Goal: Transaction & Acquisition: Purchase product/service

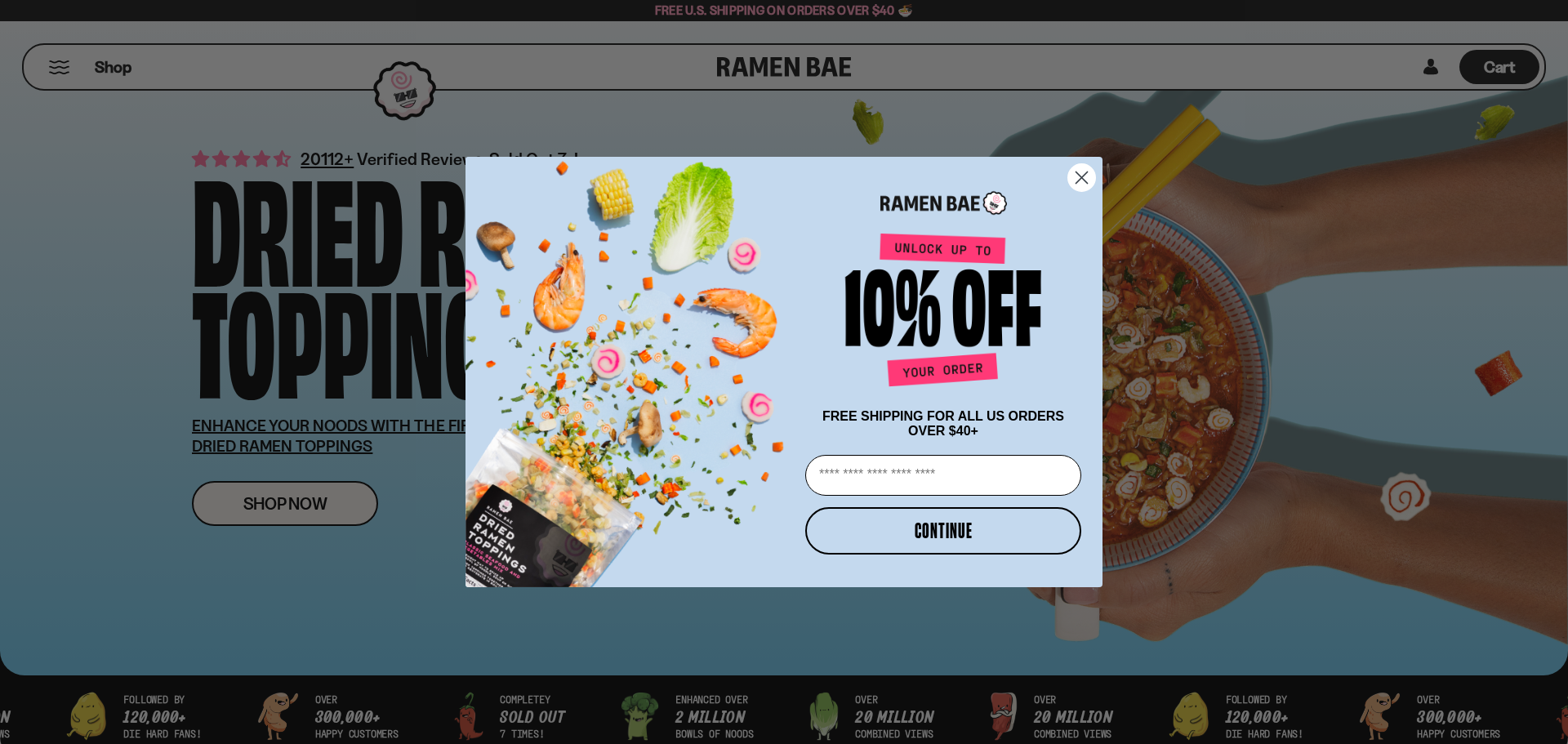
click at [890, 480] on input "Email" at bounding box center [943, 475] width 276 height 41
click at [998, 477] on input "Email" at bounding box center [943, 475] width 276 height 41
type input "**********"
drag, startPoint x: 893, startPoint y: 438, endPoint x: 972, endPoint y: 434, distance: 79.1
click at [972, 434] on div "FREE SHIPPING FOR ALL US ORDERS OVER $40+" at bounding box center [943, 424] width 276 height 29
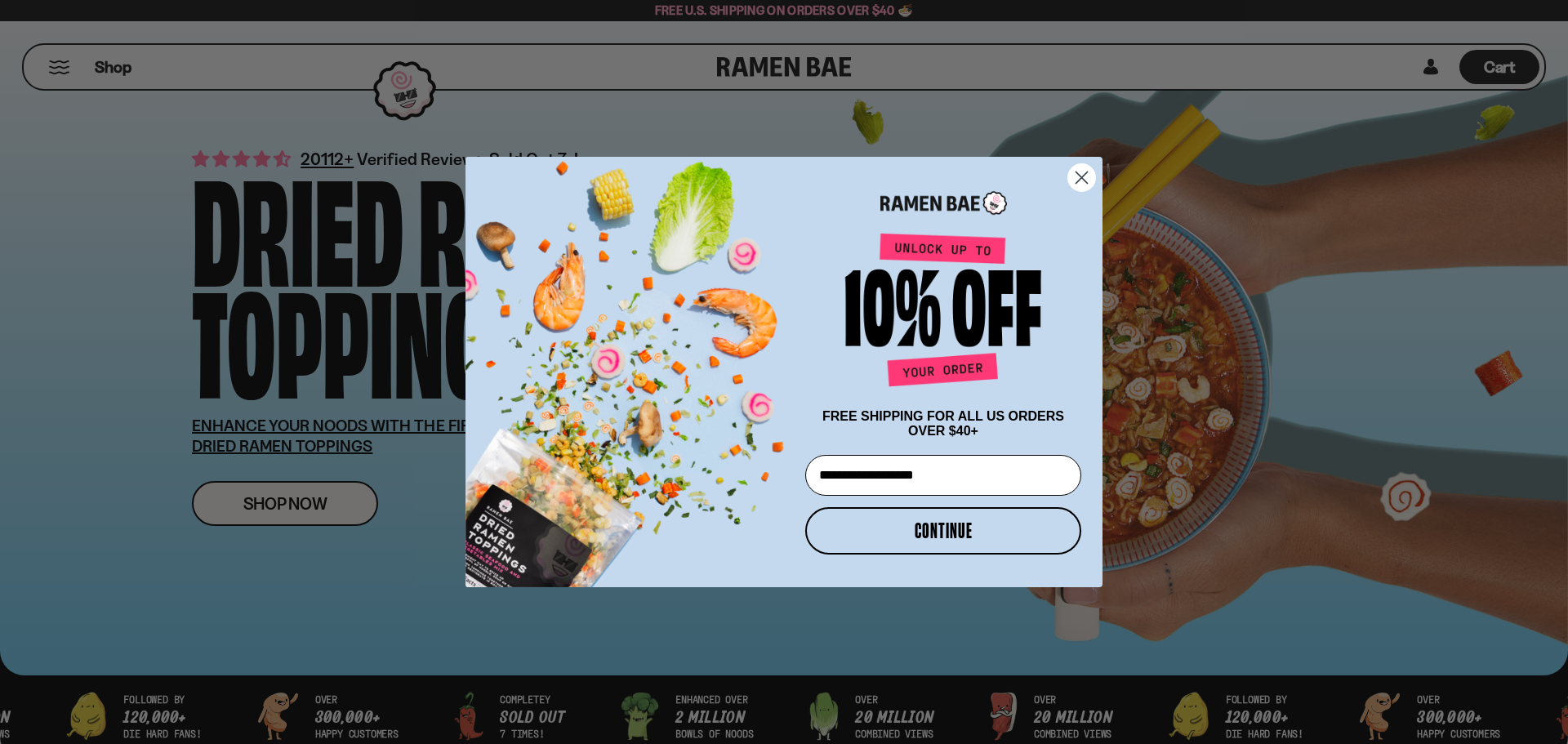
click at [1010, 444] on div "FREE SHIPPING FOR ALL US ORDERS OVER $40+" at bounding box center [943, 424] width 286 height 46
click at [955, 538] on button "CONTINUE" at bounding box center [943, 531] width 276 height 47
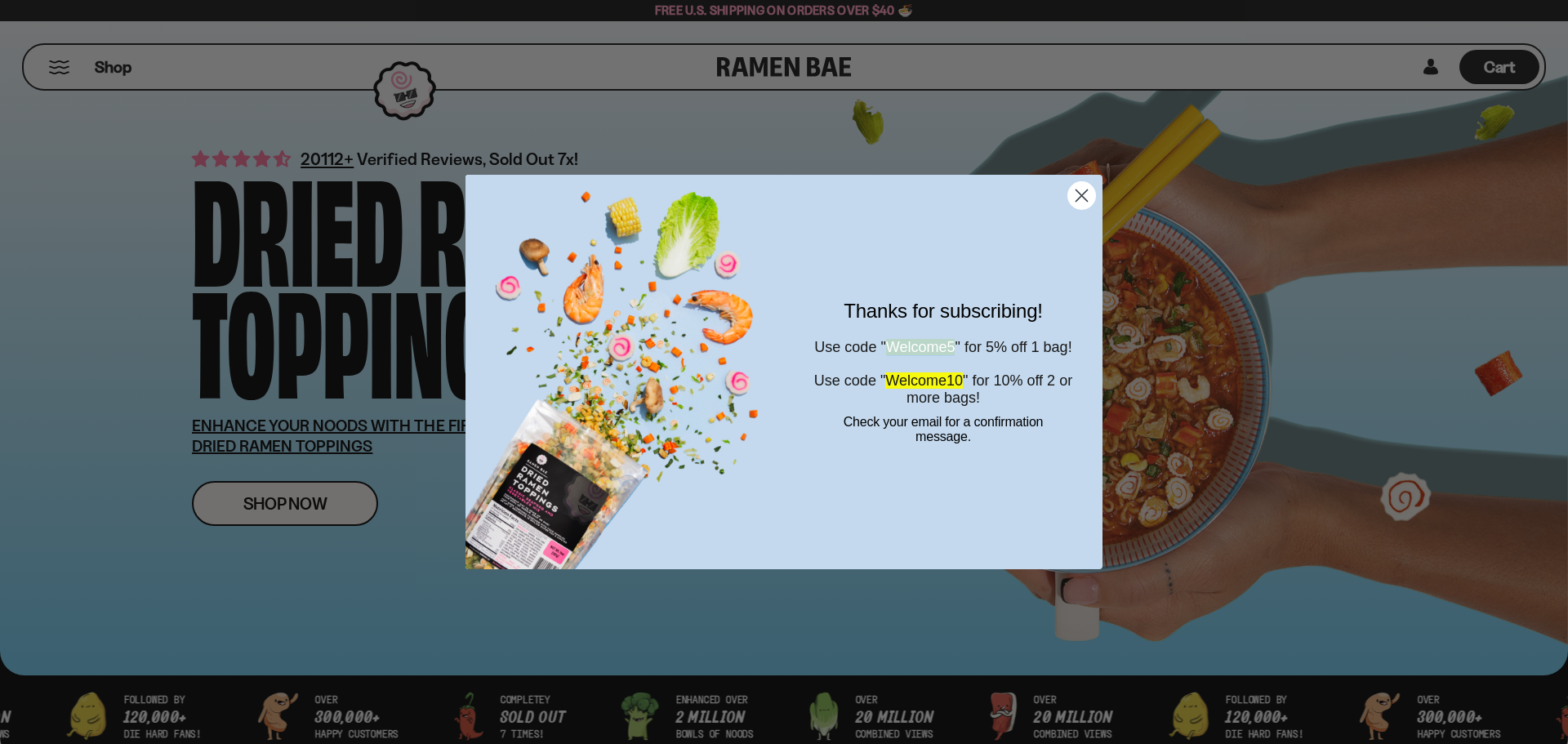
drag, startPoint x: 891, startPoint y: 330, endPoint x: 973, endPoint y: 328, distance: 82.0
click at [973, 339] on span "Use code " Welcome5 " for 5% off 1 bag!" at bounding box center [943, 346] width 258 height 16
copy span "Welcome5"
click at [1083, 195] on icon "Close dialog" at bounding box center [1082, 196] width 12 height 12
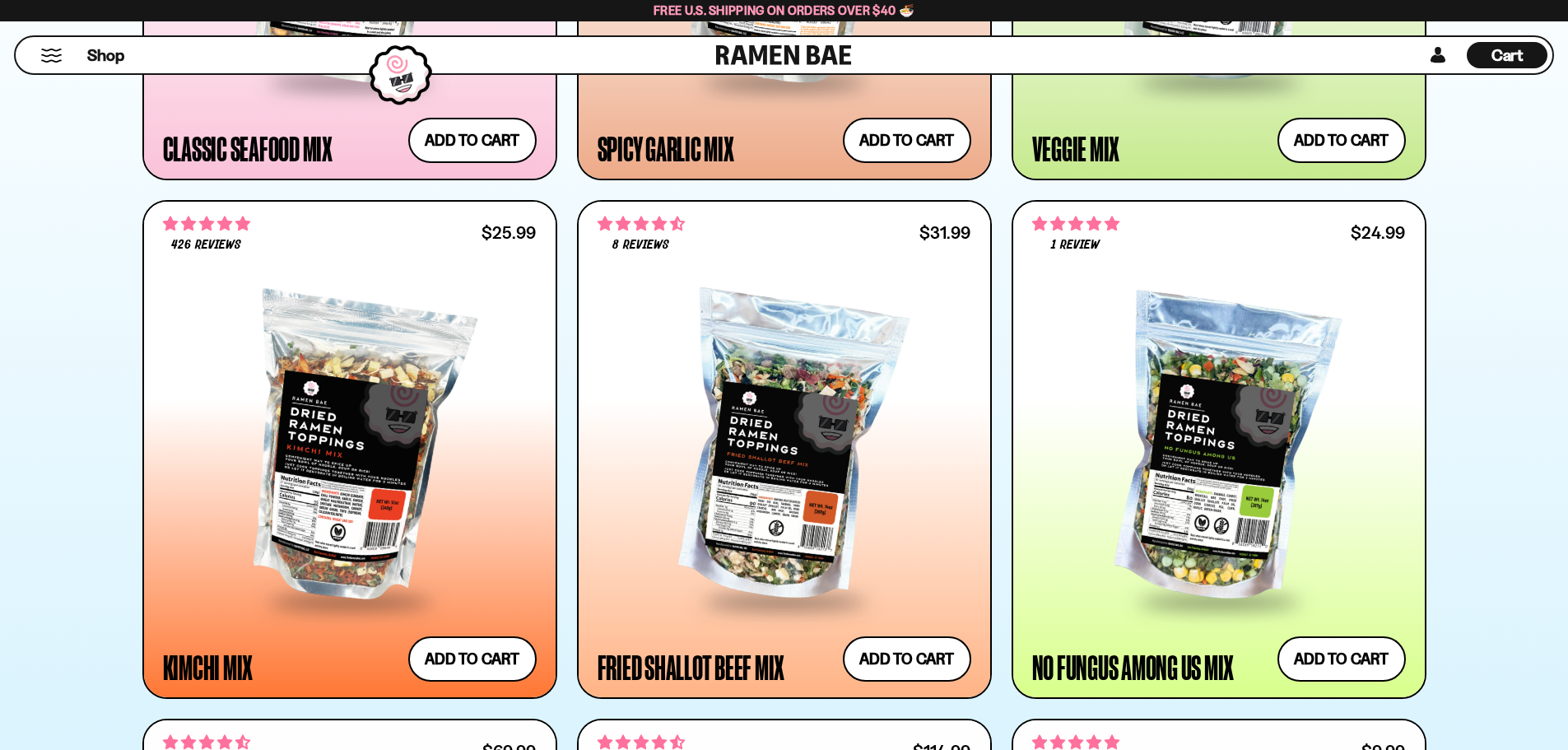
scroll to position [1317, 0]
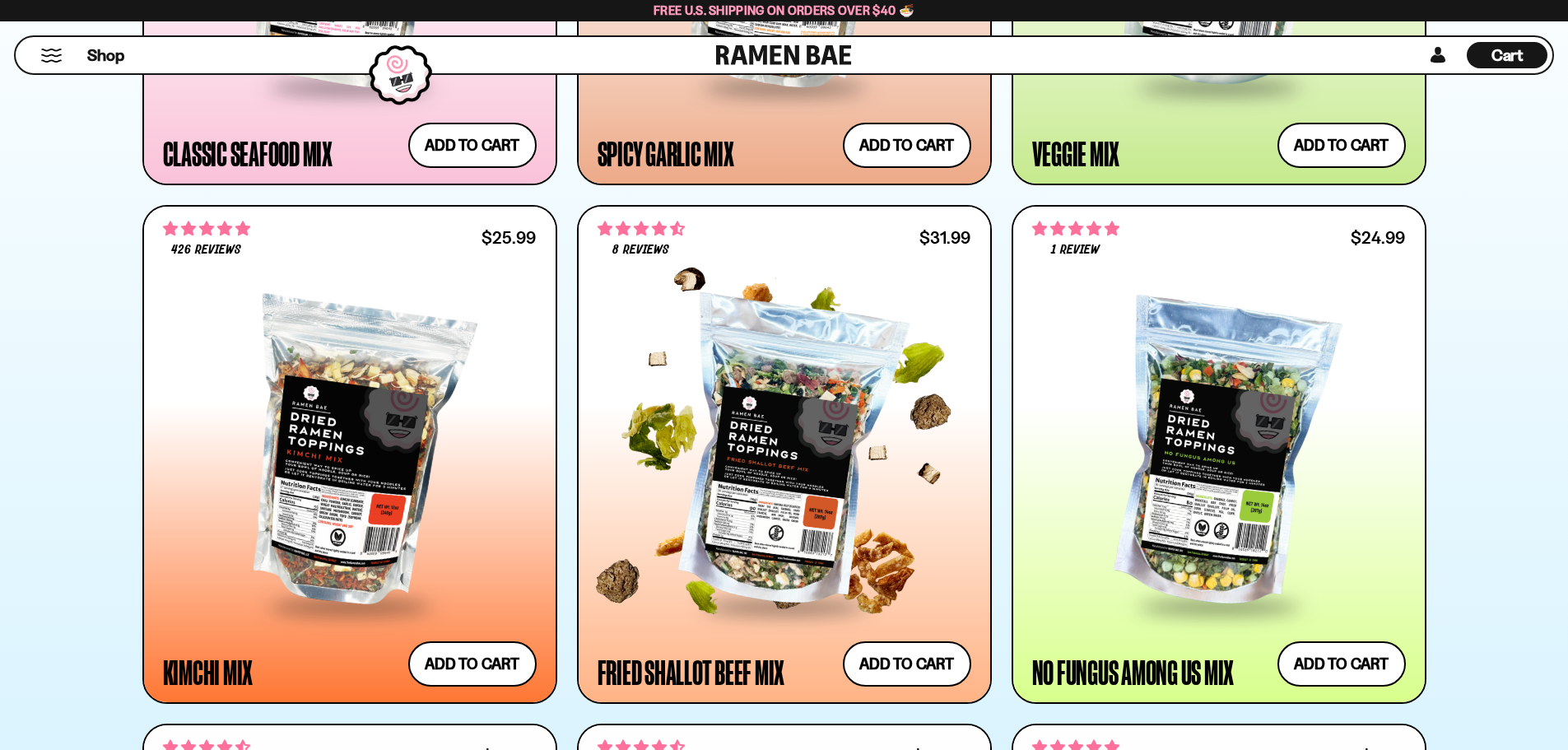
click at [846, 410] on div at bounding box center [784, 454] width 374 height 299
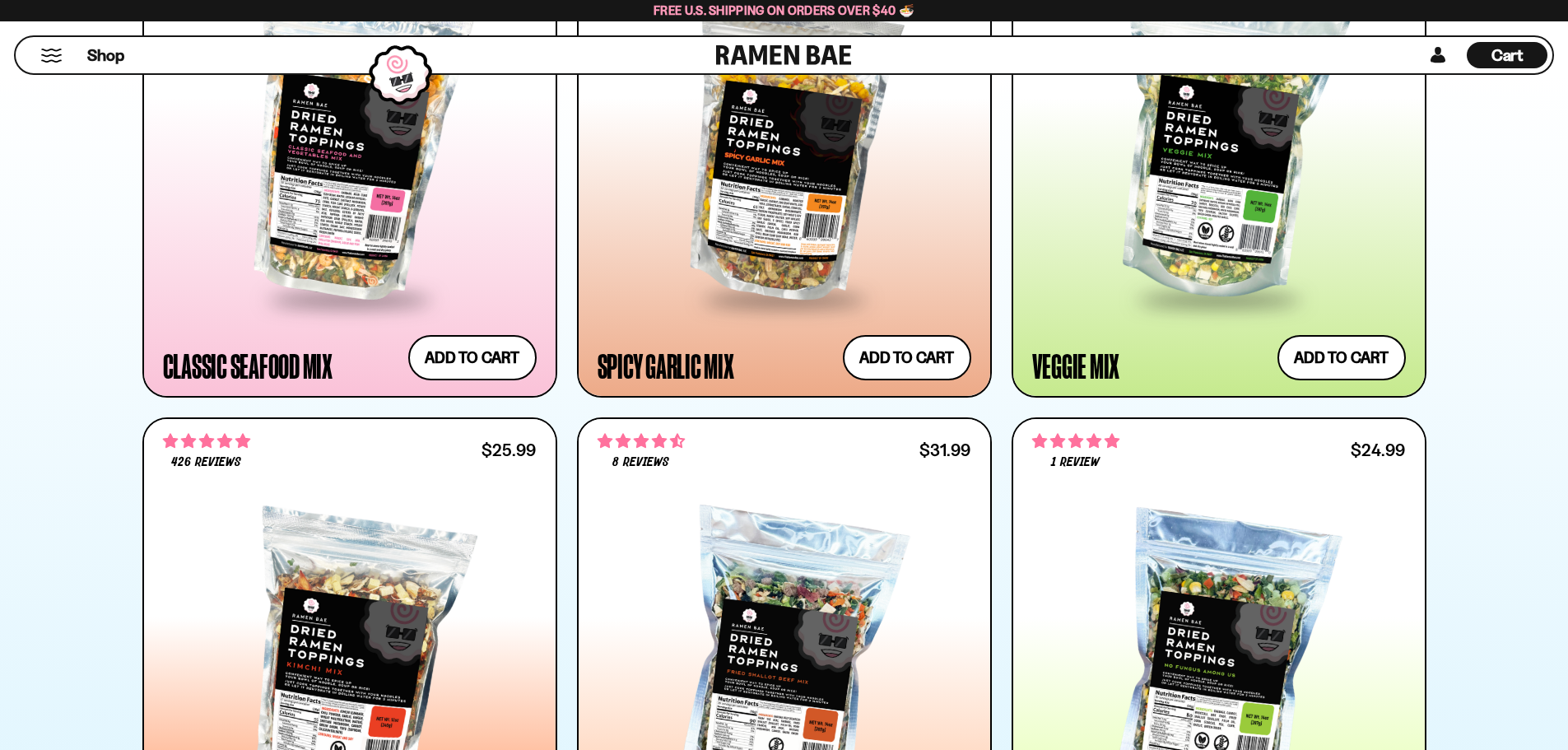
scroll to position [1098, 0]
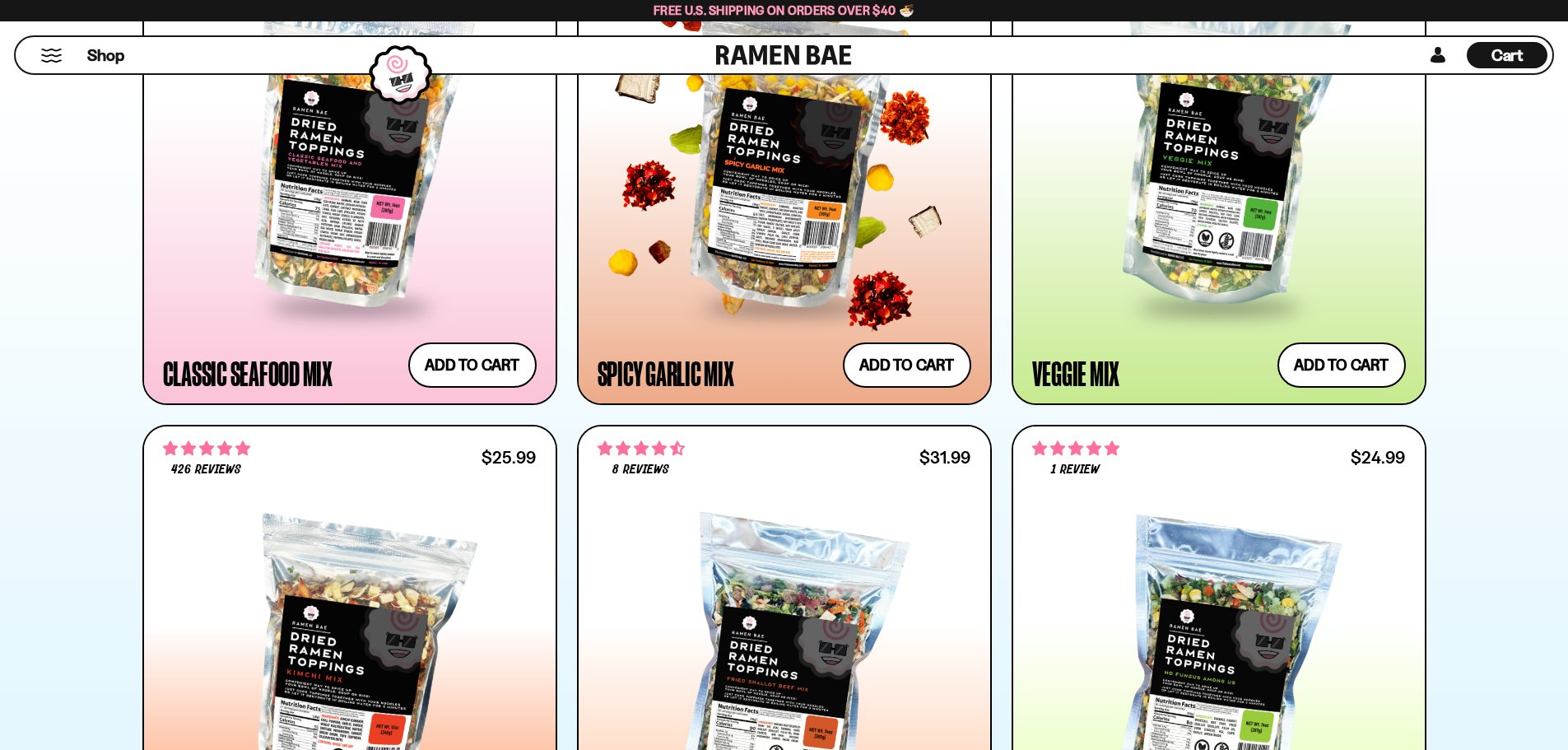
click at [665, 327] on div at bounding box center [779, 143] width 381 height 371
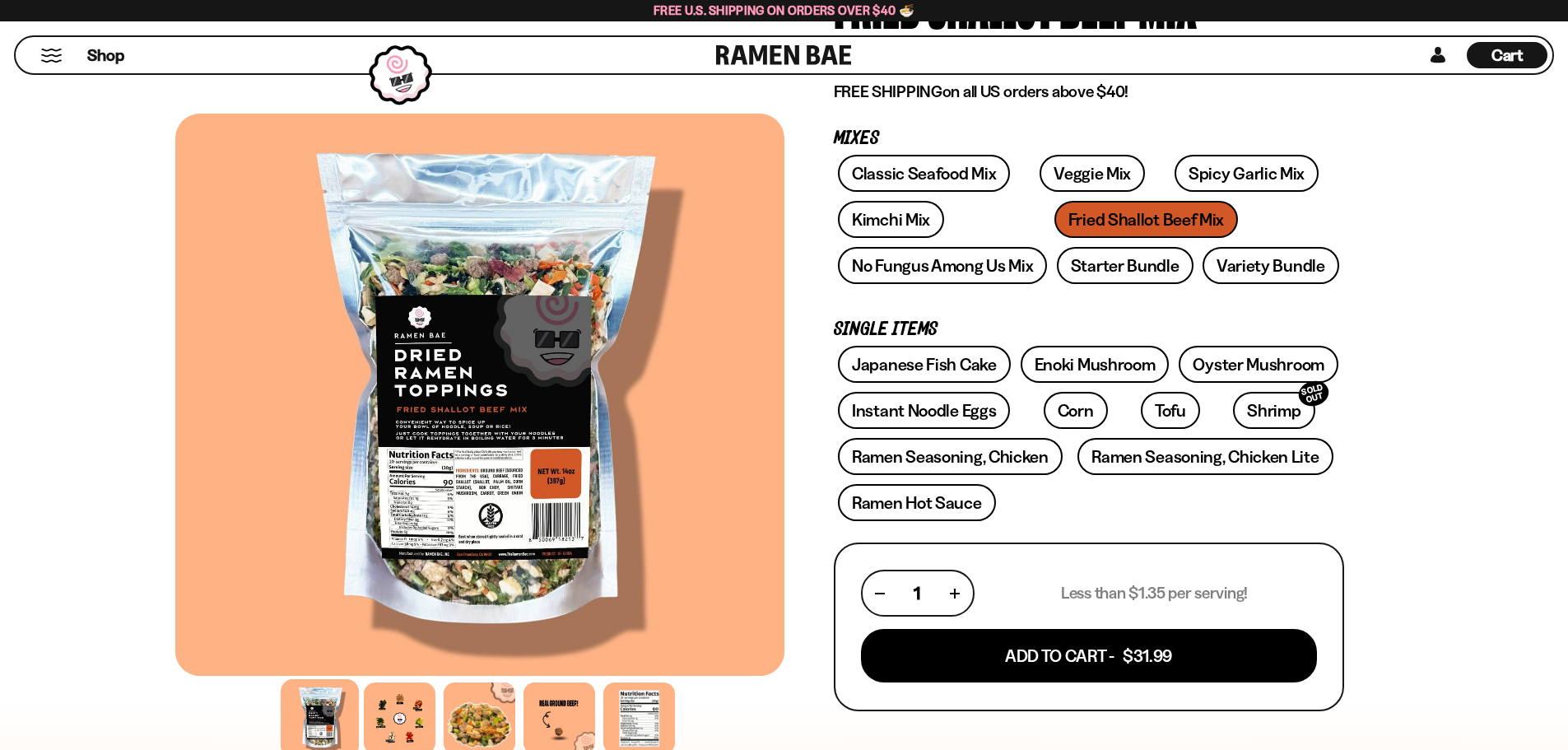
scroll to position [220, 0]
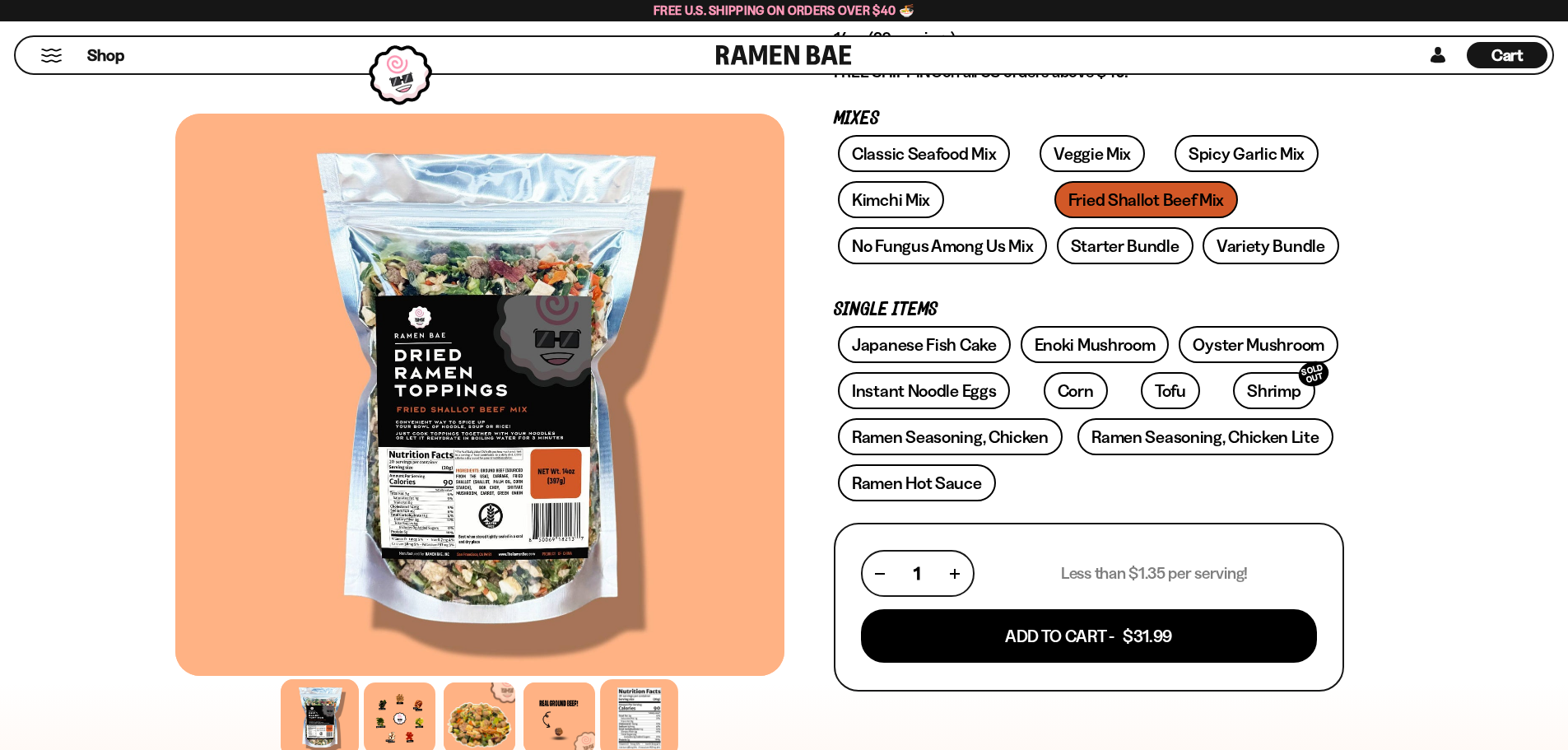
click at [631, 717] on div at bounding box center [639, 718] width 78 height 78
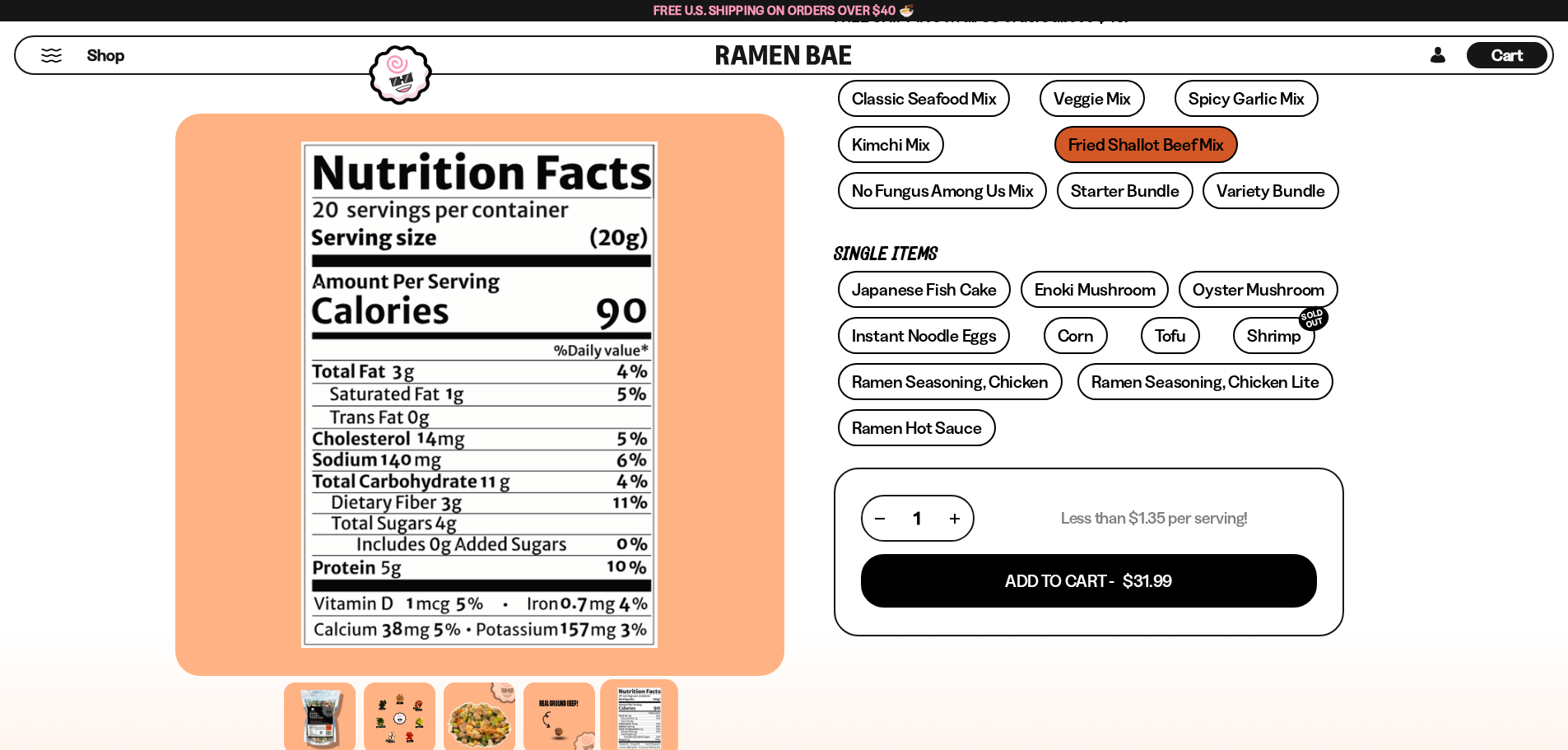
scroll to position [329, 0]
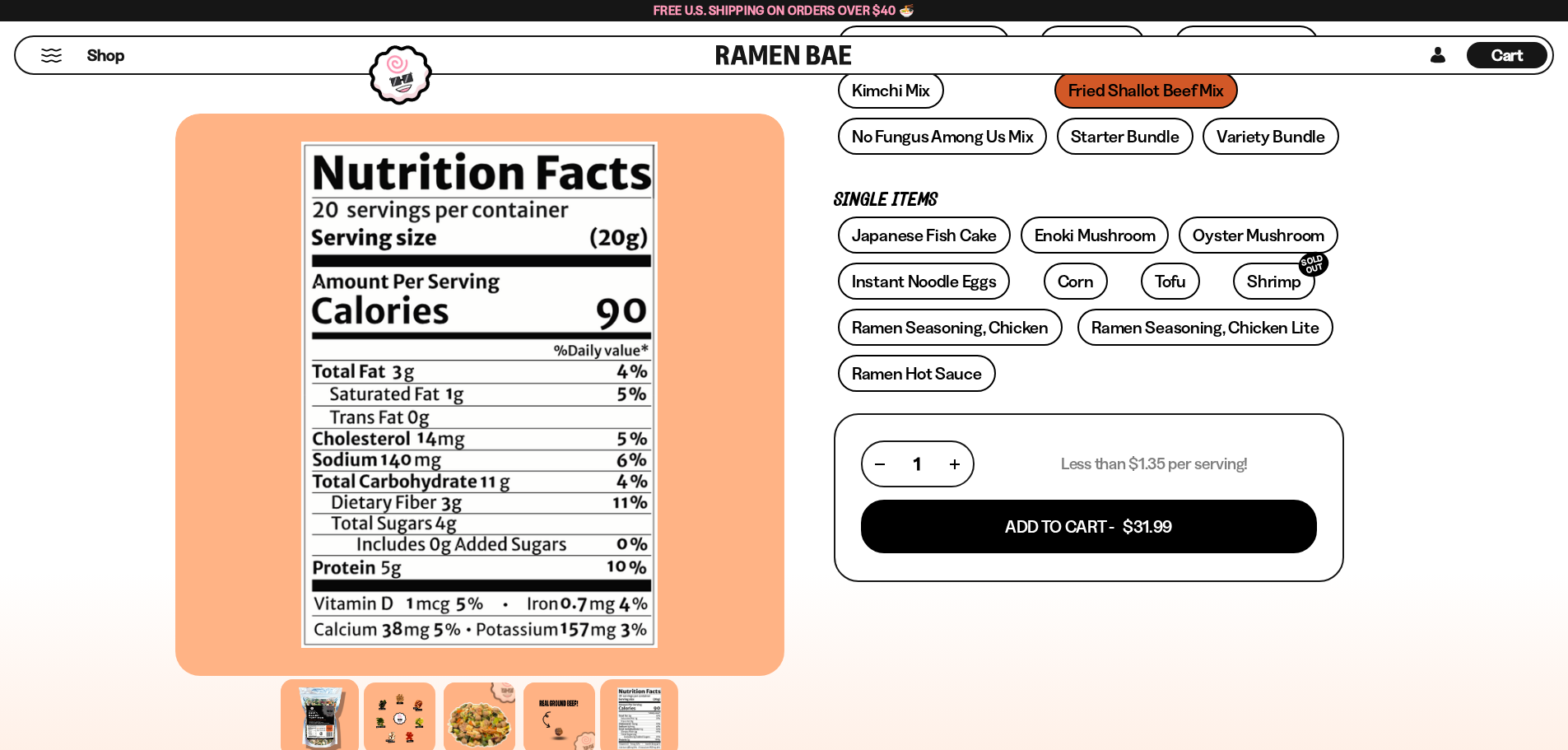
click at [315, 725] on div at bounding box center [320, 718] width 78 height 78
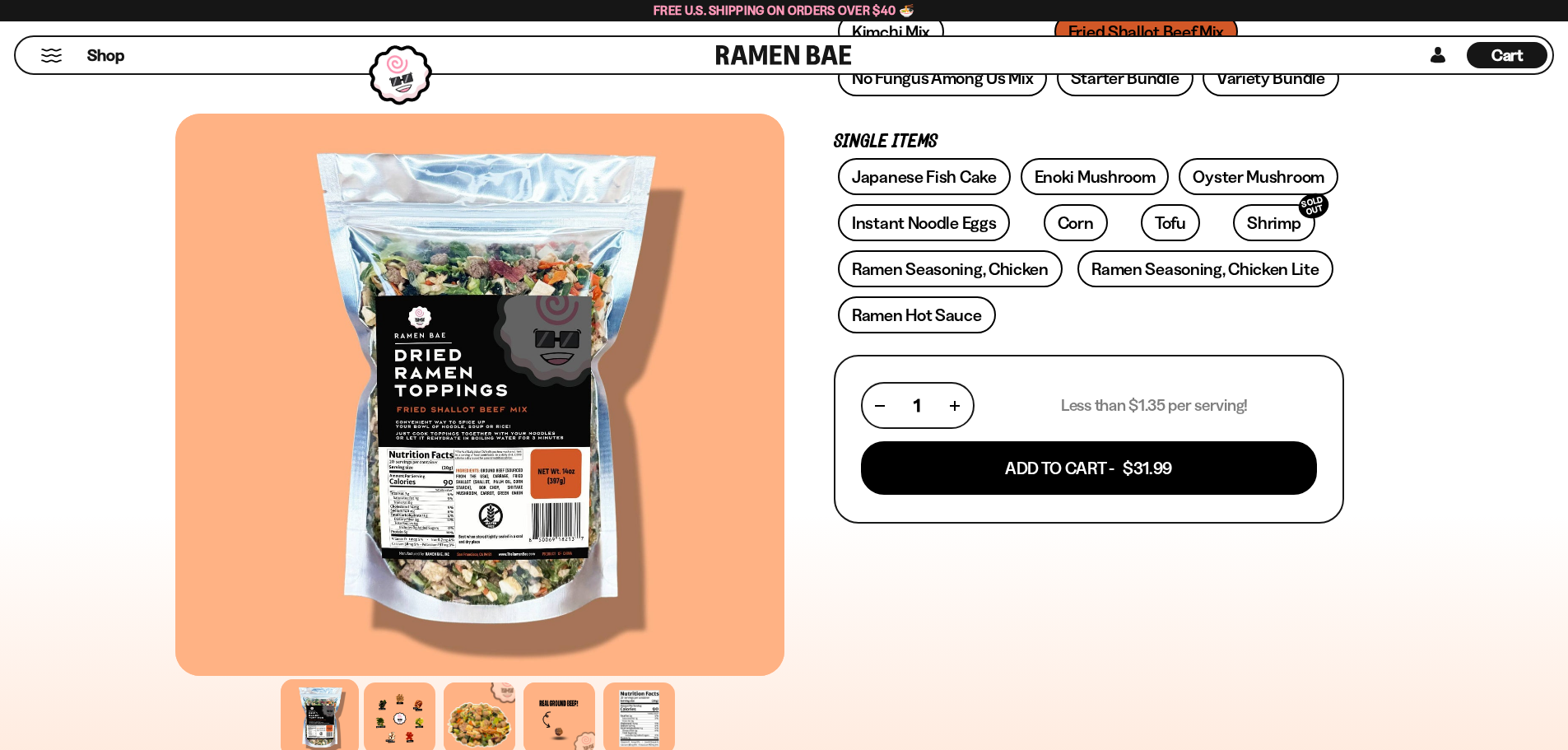
scroll to position [549, 0]
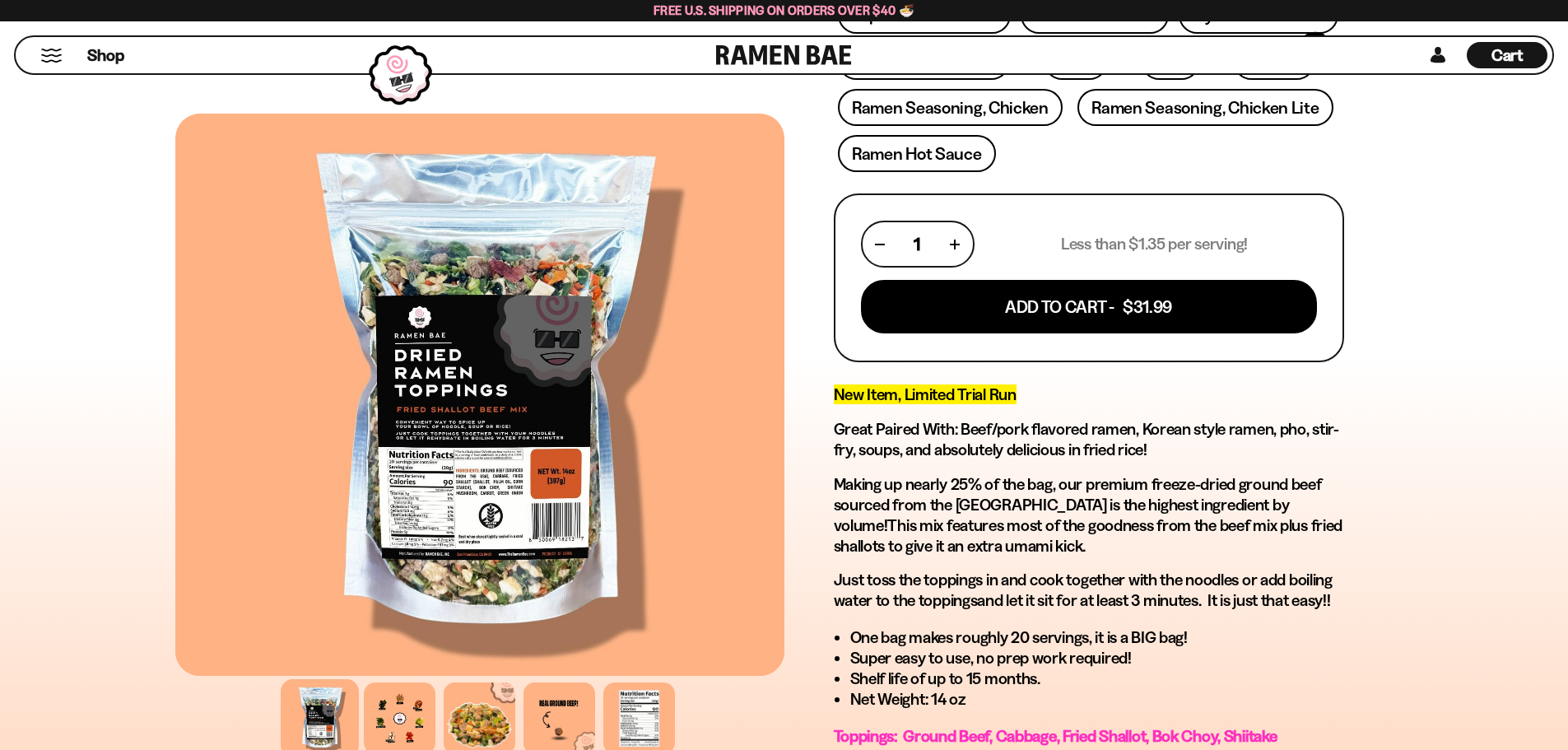
click at [474, 489] on div at bounding box center [479, 394] width 609 height 562
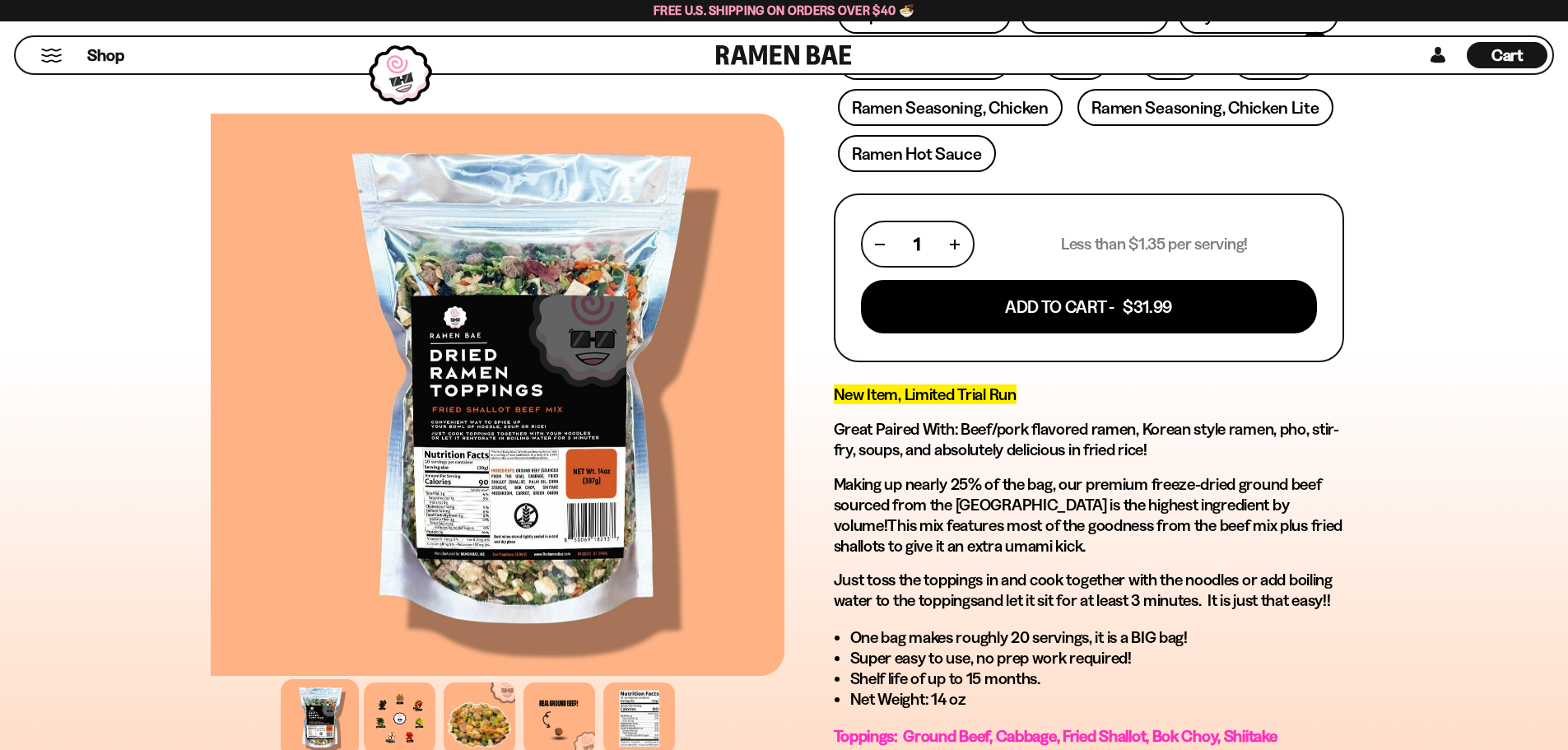
click at [545, 475] on div at bounding box center [515, 394] width 609 height 562
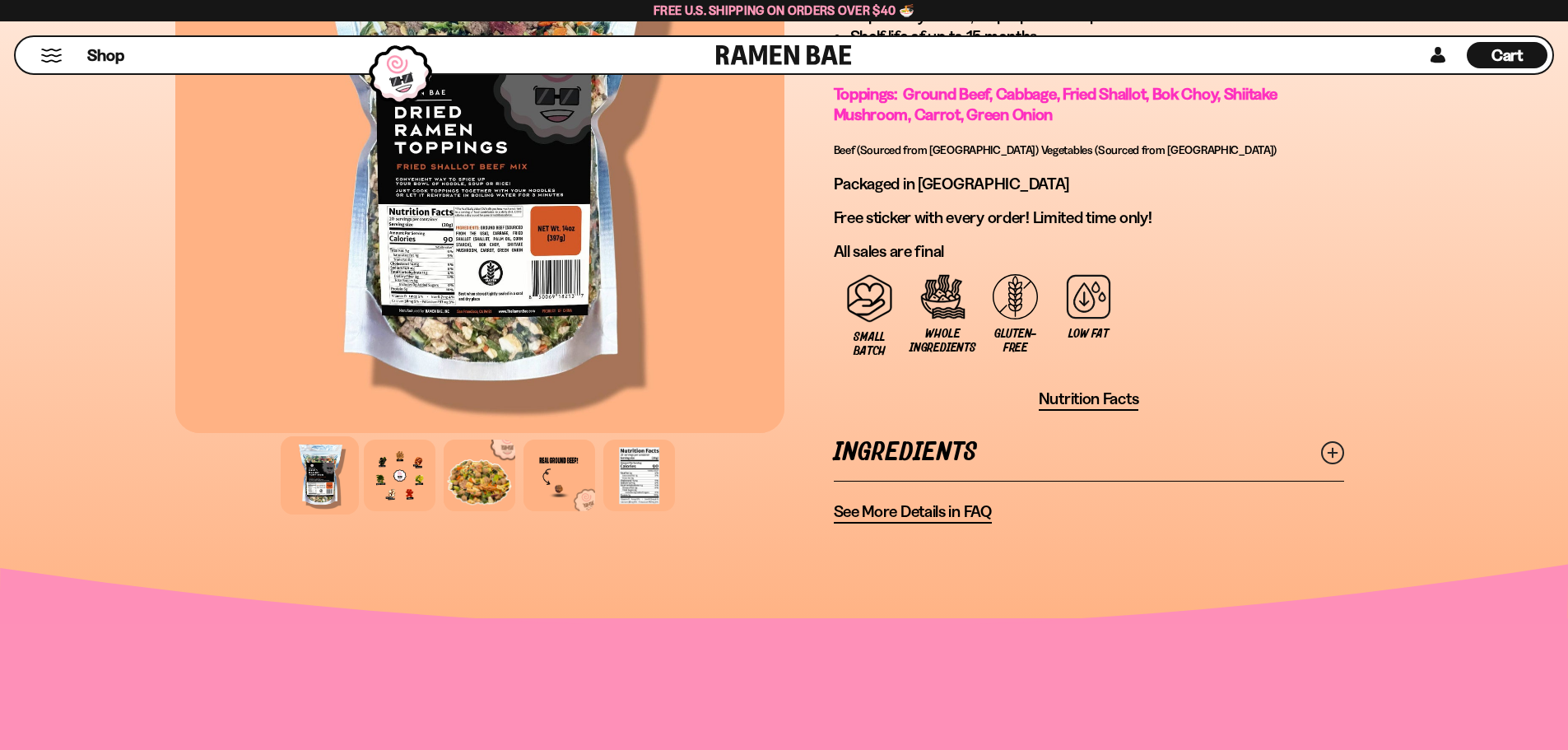
scroll to position [1207, 0]
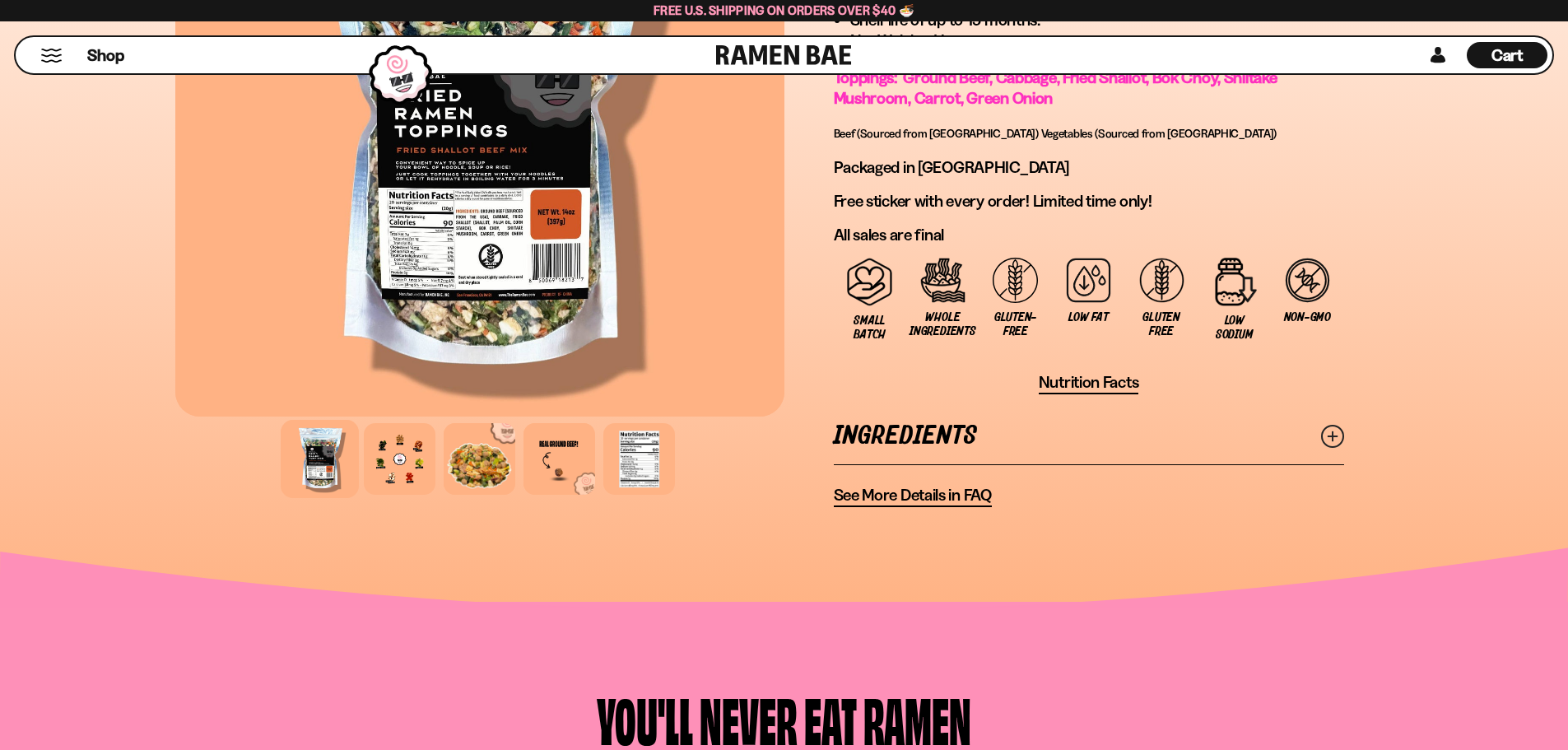
click at [925, 433] on link "Ingredients" at bounding box center [1089, 435] width 511 height 57
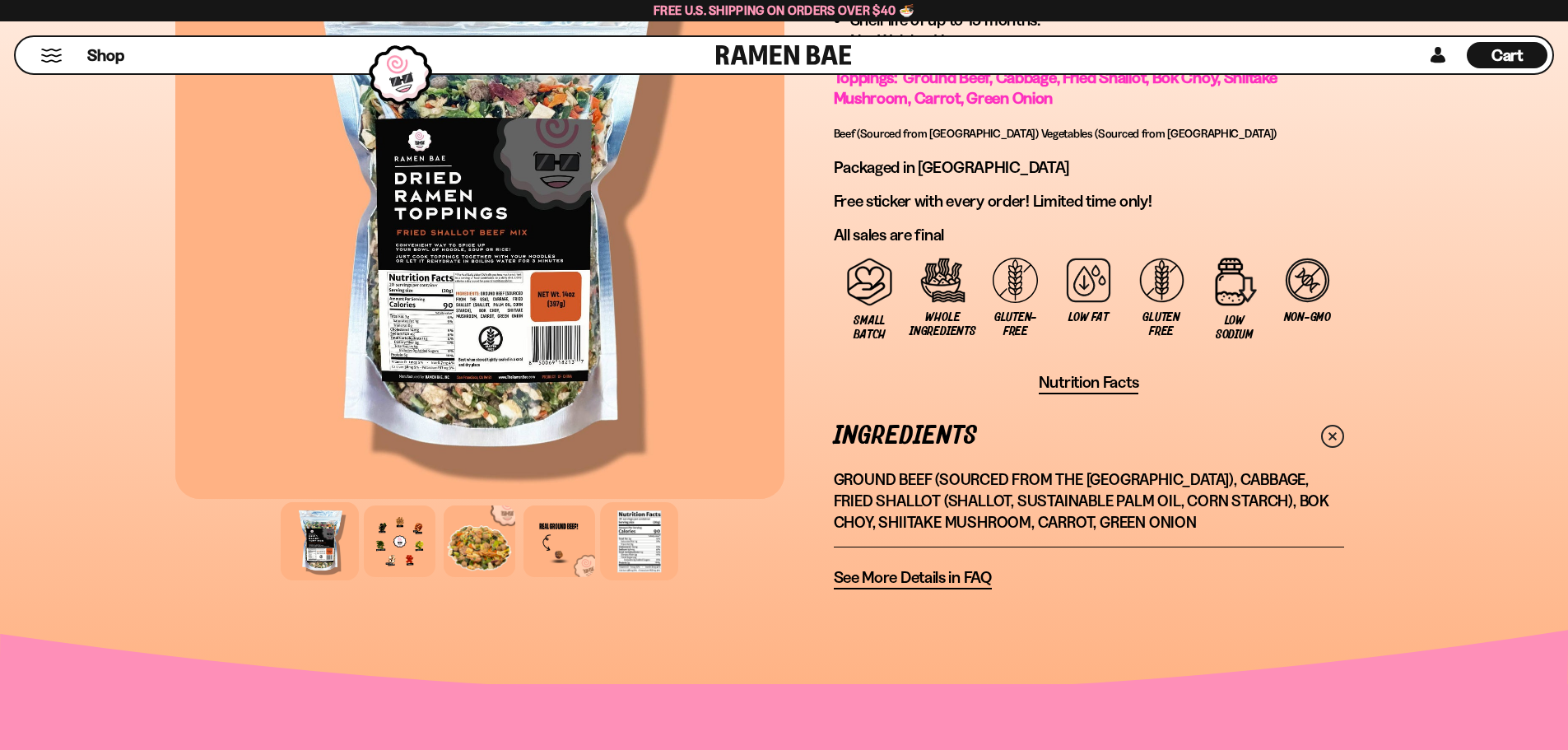
click at [642, 544] on div at bounding box center [639, 541] width 78 height 78
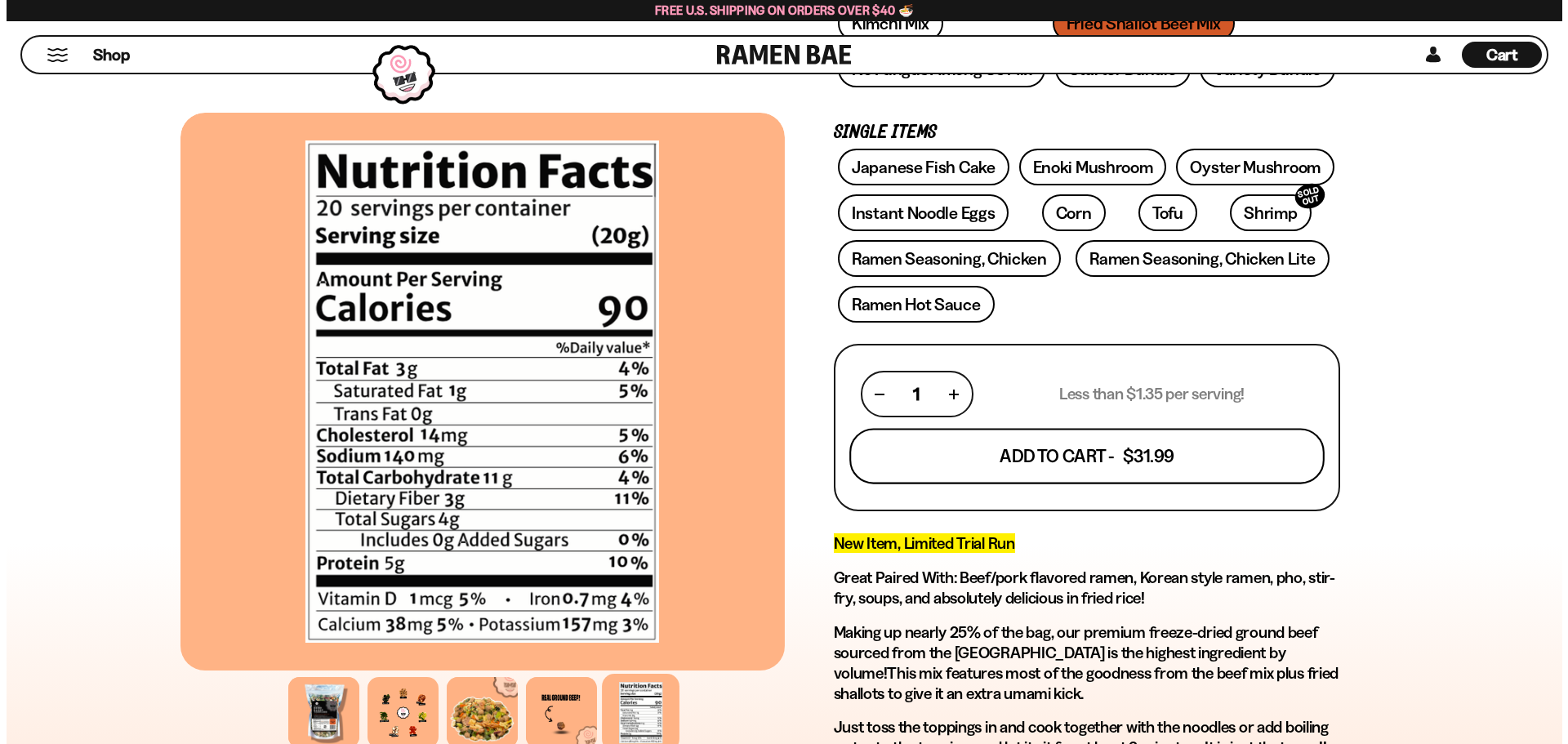
scroll to position [326, 0]
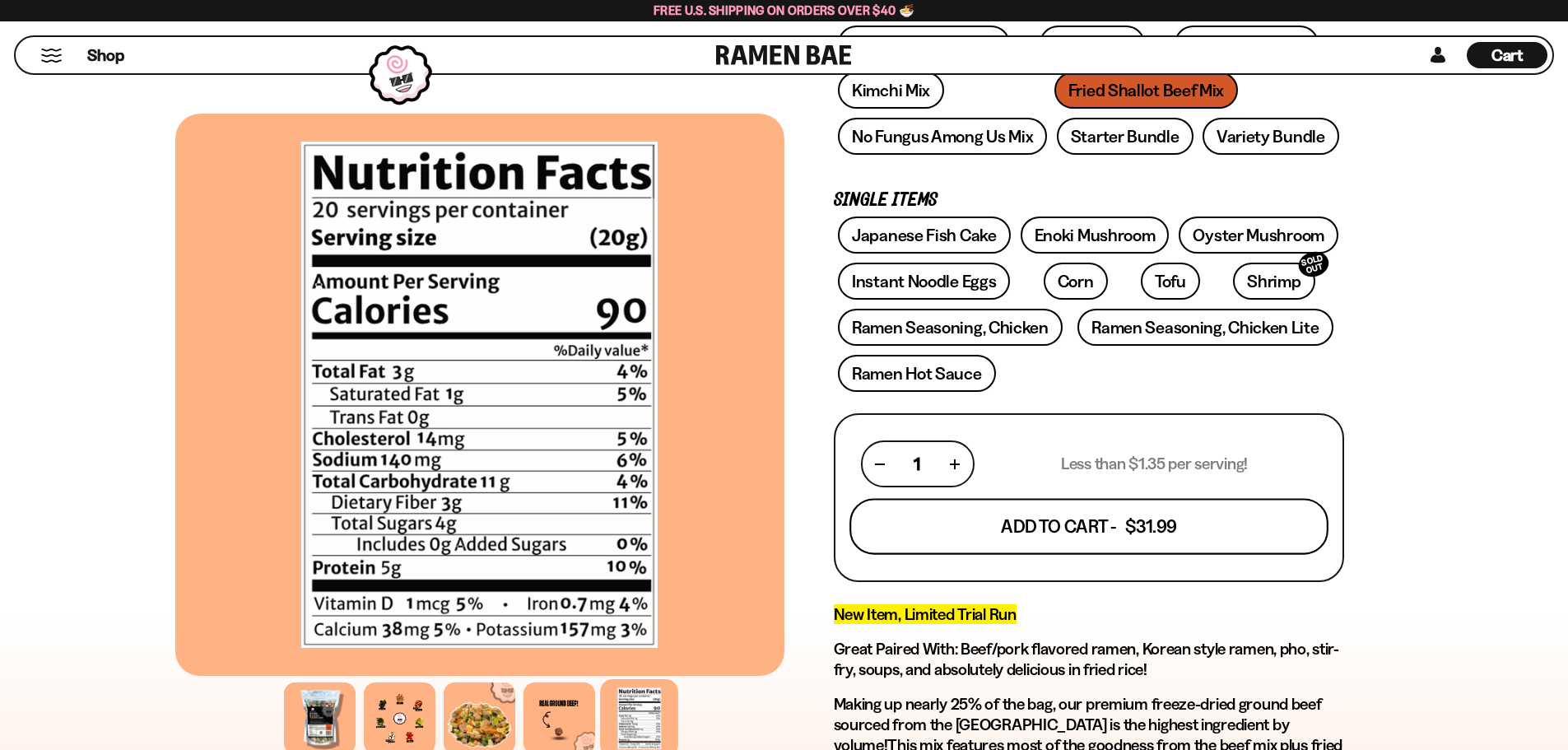
click at [1088, 523] on button "Add To Cart - $31.99" at bounding box center [1089, 527] width 479 height 56
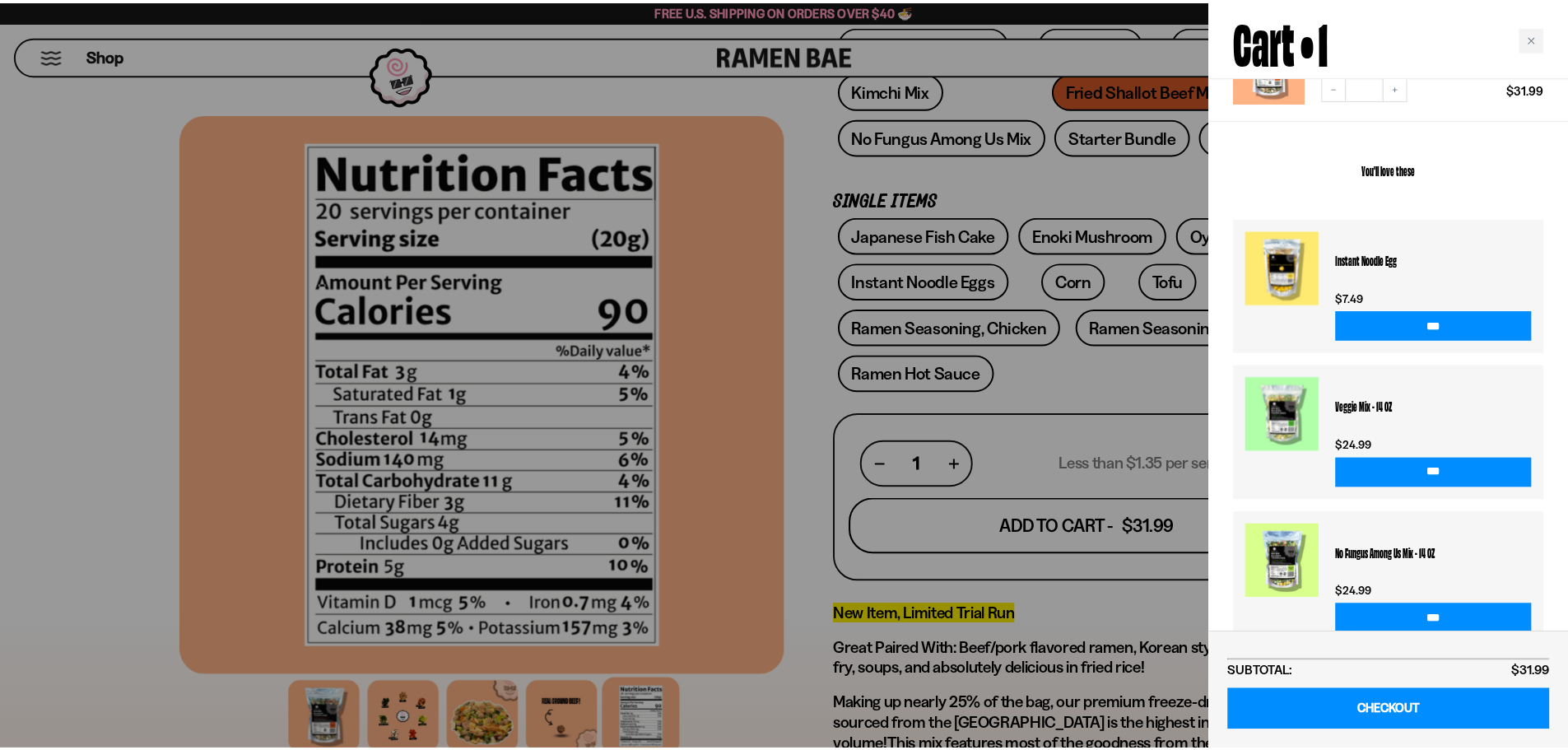
scroll to position [233, 0]
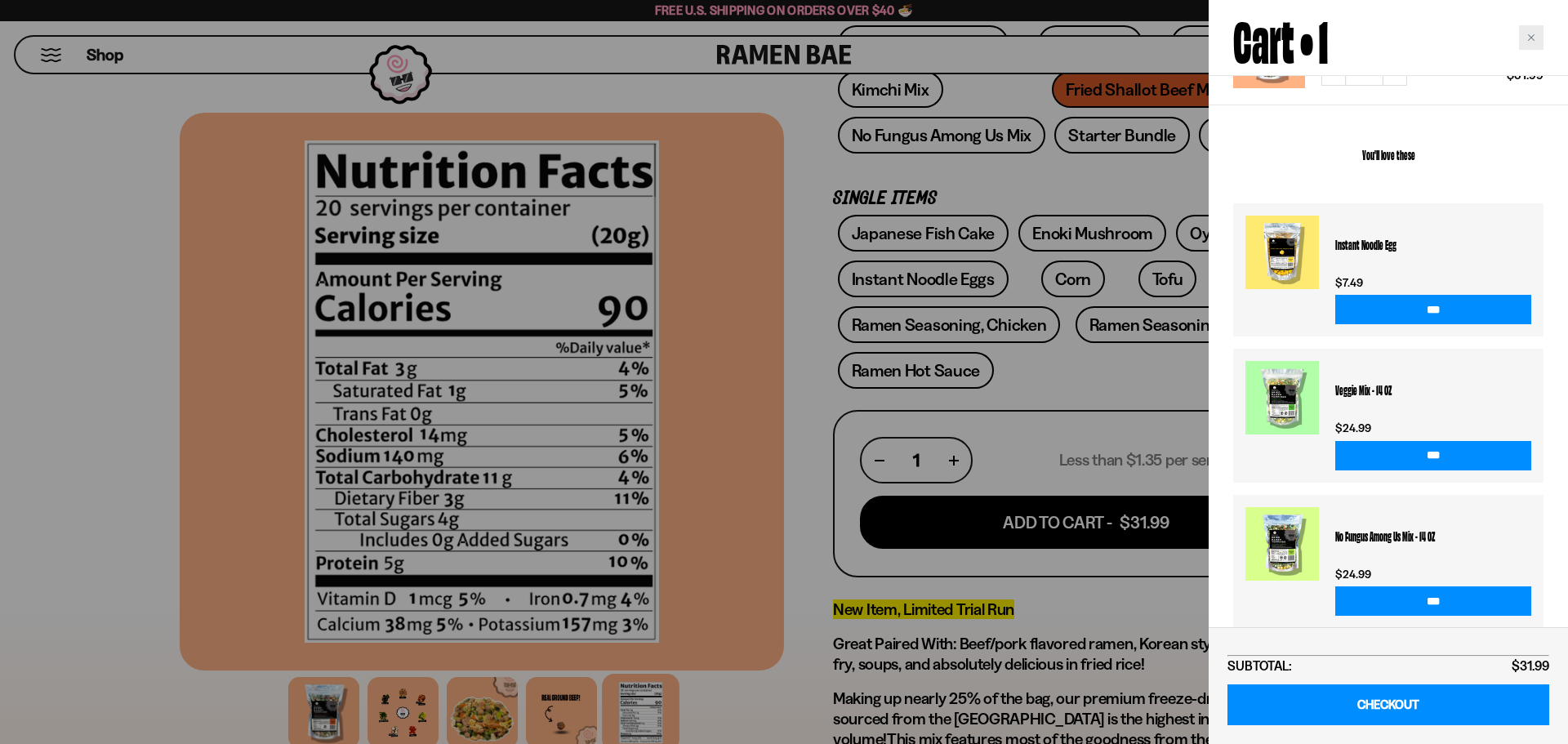
click at [1530, 44] on div "Close cart" at bounding box center [1531, 37] width 24 height 24
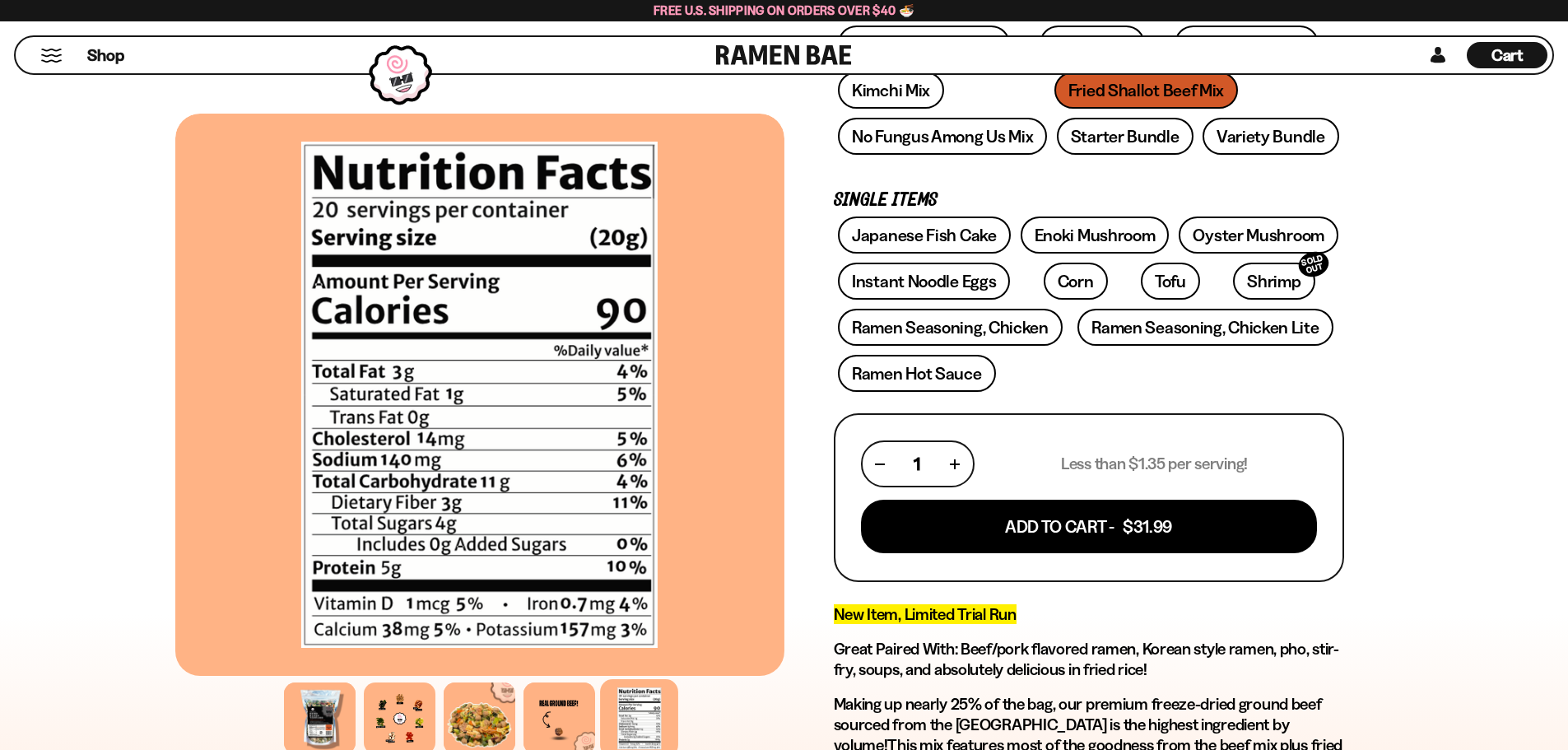
click at [1412, 251] on div "FADCB6FD-DFAB-4417-9F21-029242090B77 FADCB6FD-DFAB-4417-9F21-029242090B77 8 rev…" at bounding box center [784, 622] width 1317 height 1690
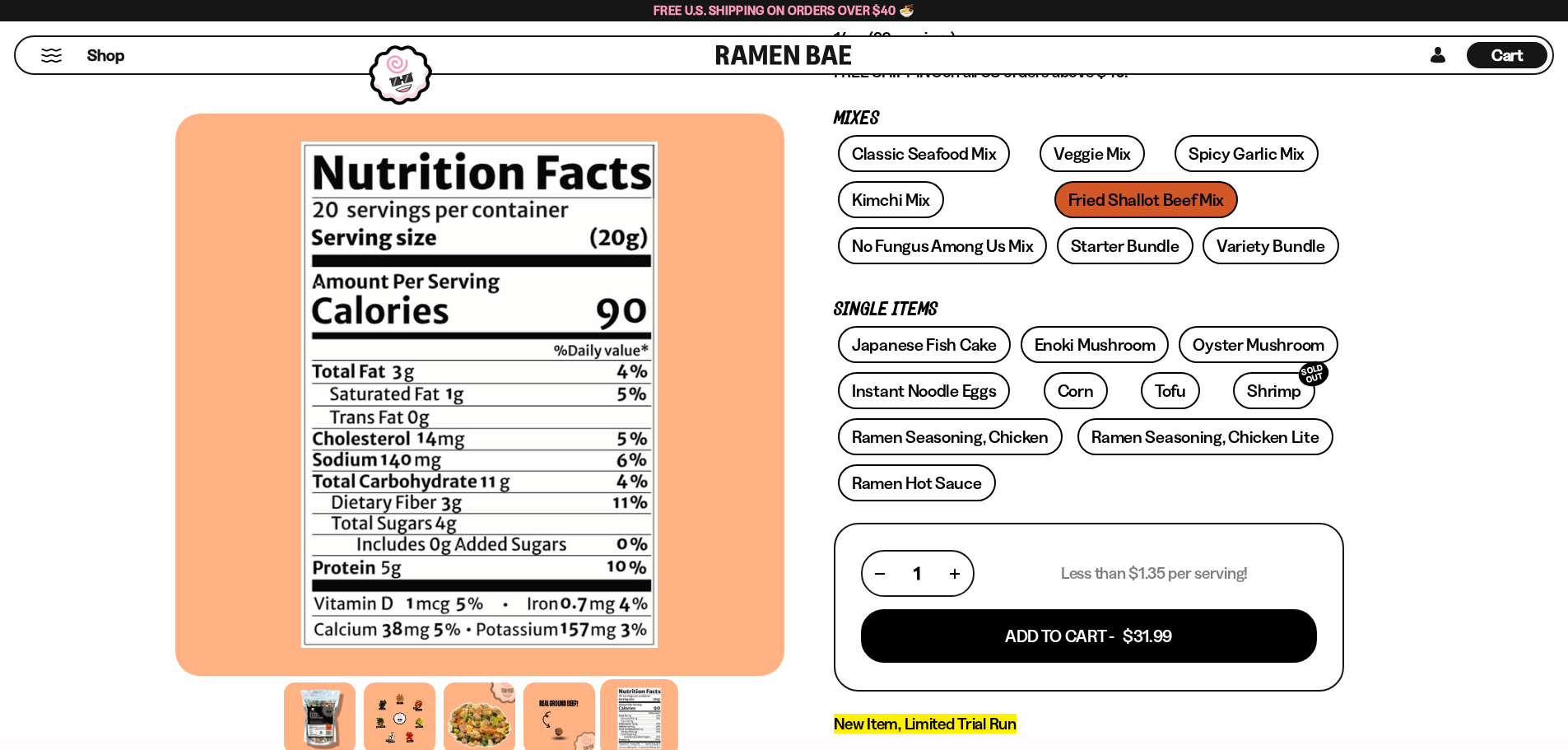
scroll to position [0, 0]
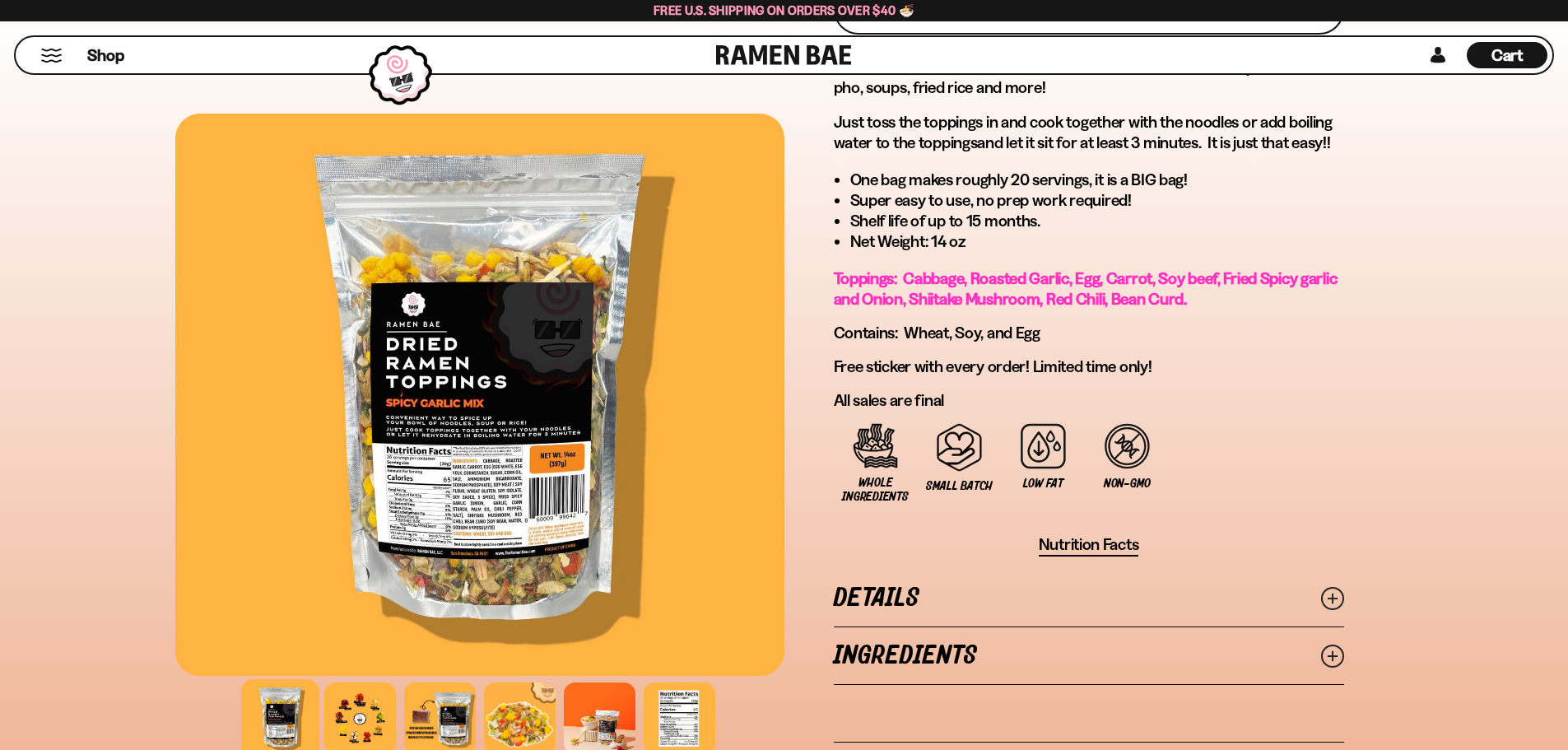
scroll to position [879, 0]
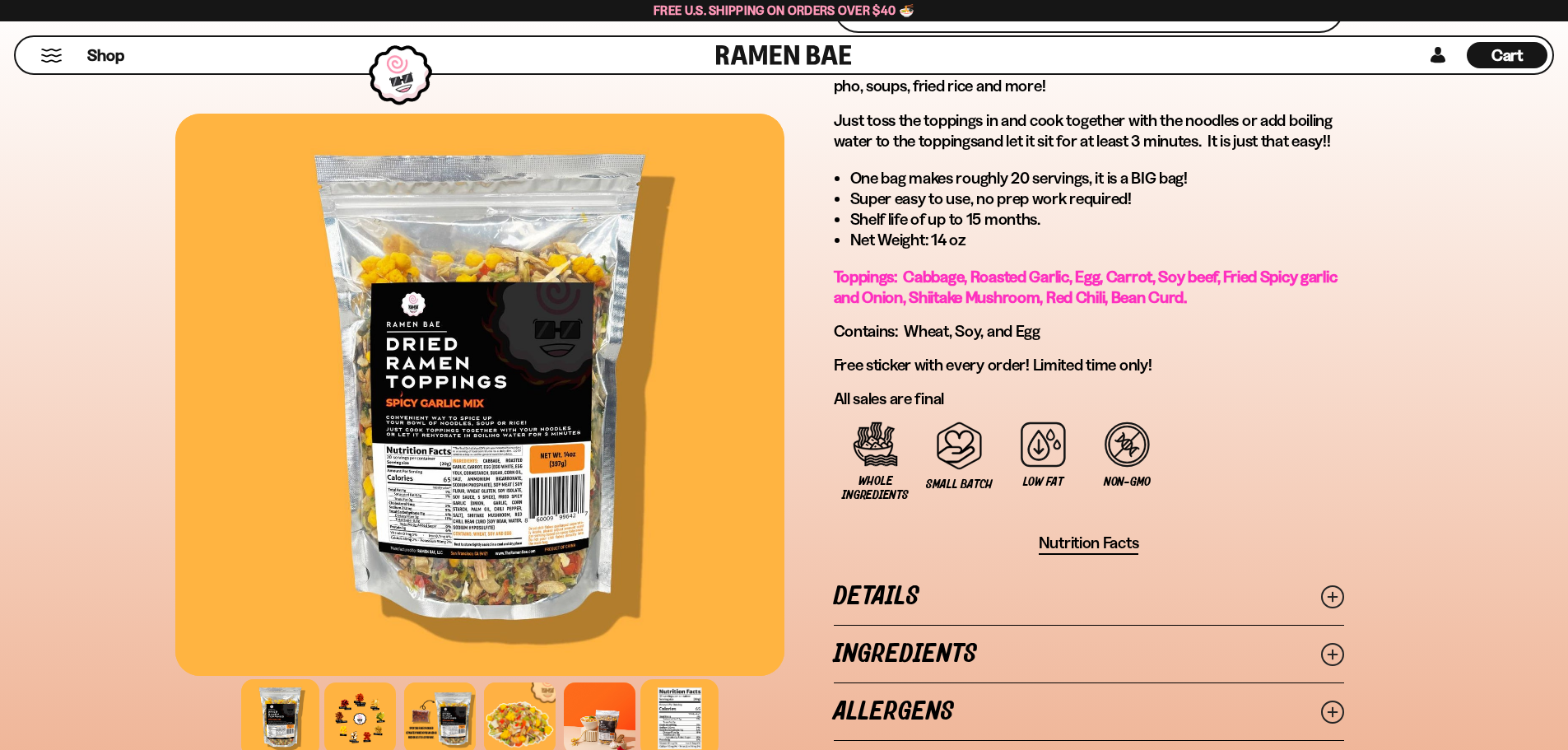
click at [686, 702] on div at bounding box center [679, 718] width 78 height 78
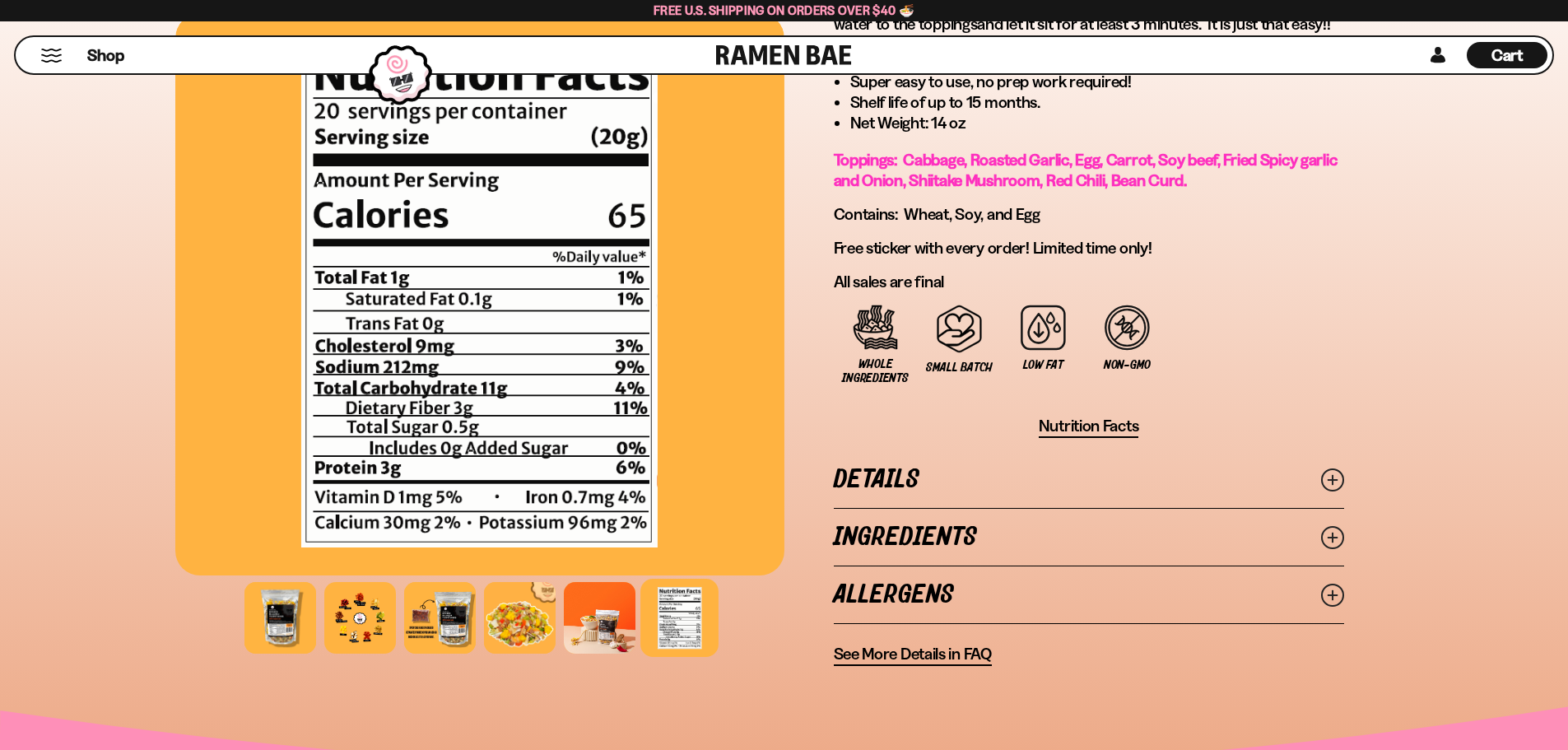
scroll to position [988, 0]
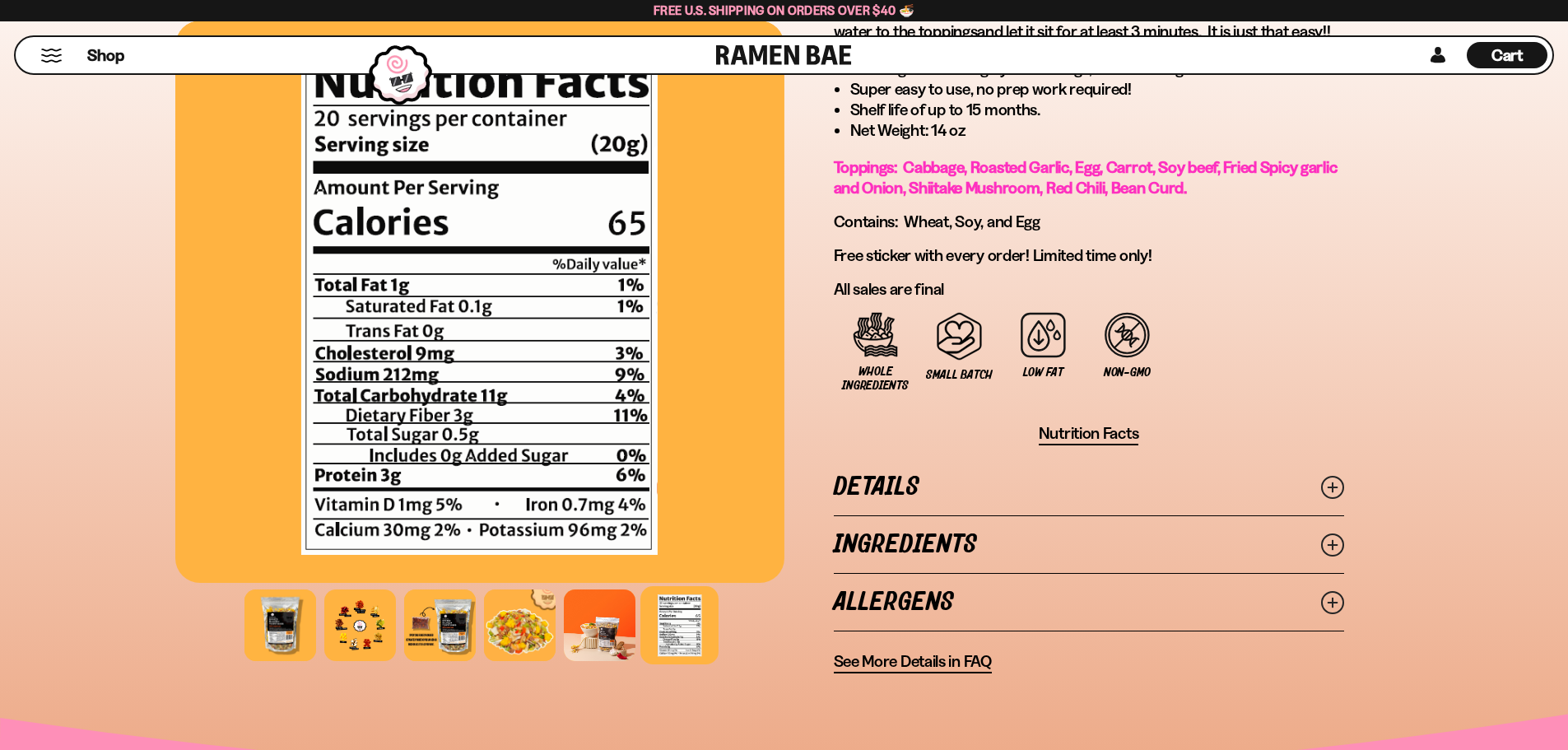
click at [855, 544] on link "Ingredients" at bounding box center [1089, 544] width 511 height 57
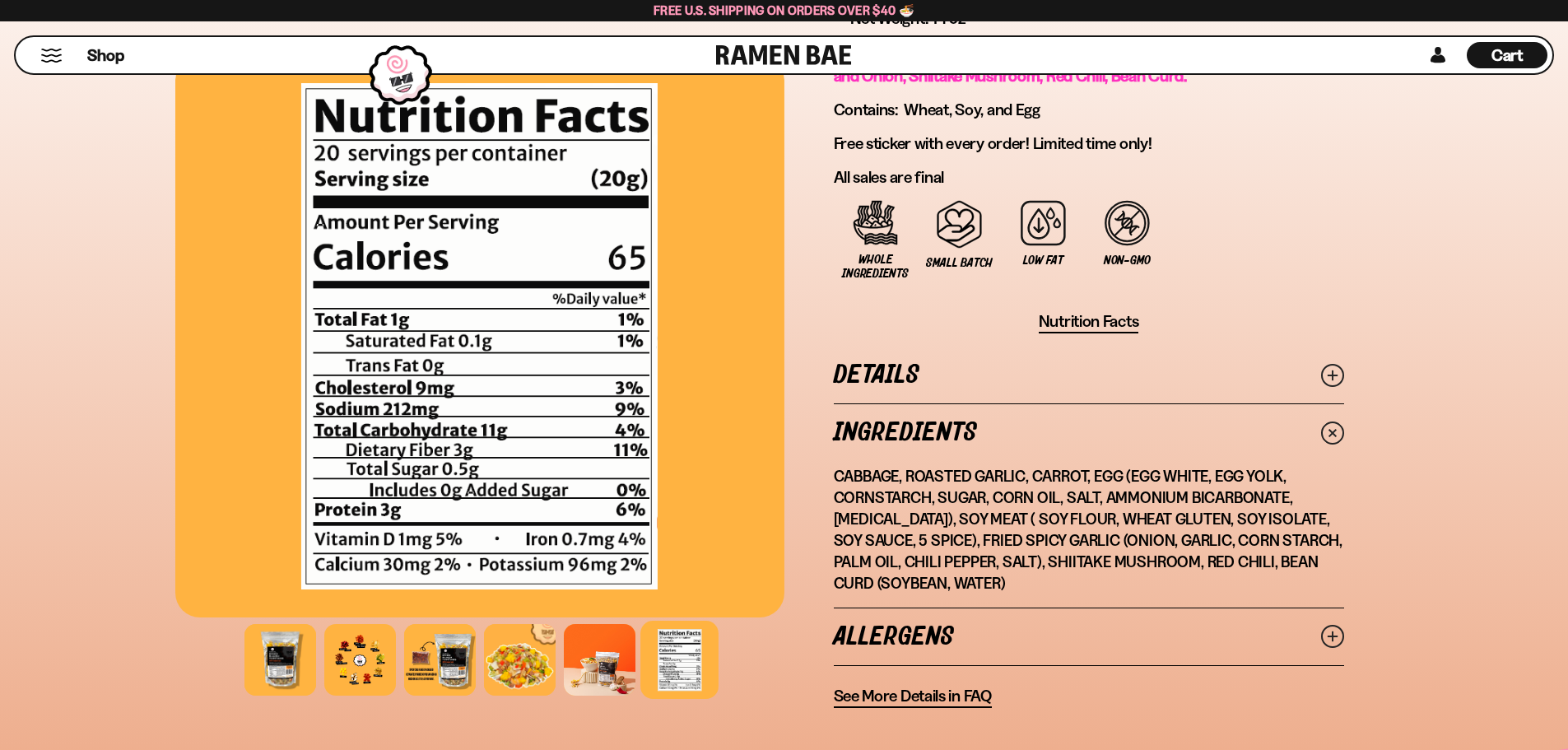
scroll to position [1098, 0]
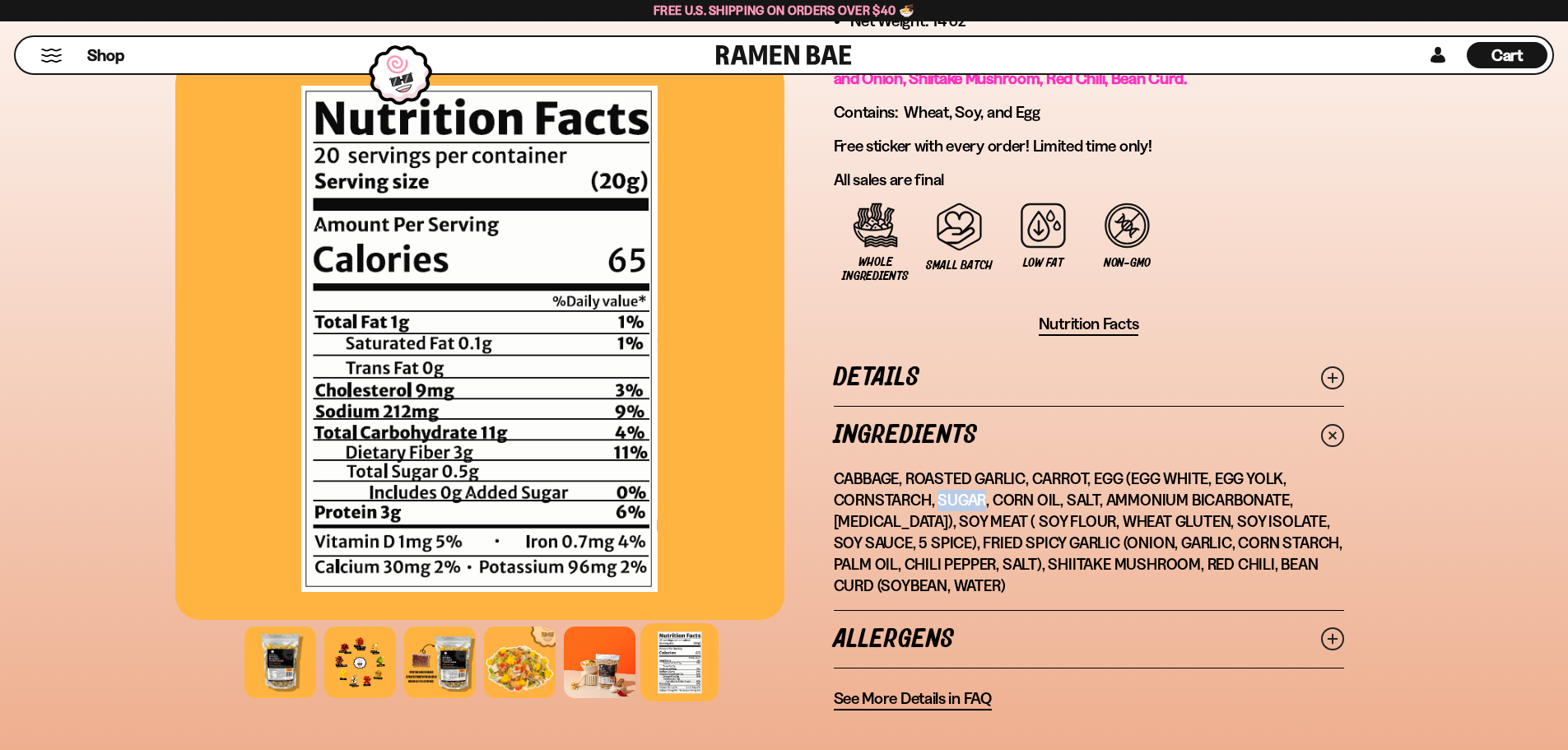
drag, startPoint x: 940, startPoint y: 503, endPoint x: 982, endPoint y: 497, distance: 42.4
click at [982, 497] on p "Cabbage, Roasted Garlic, Carrot, Egg (Egg White, Egg Yolk, Cornstarch, Sugar, C…" at bounding box center [1089, 533] width 511 height 129
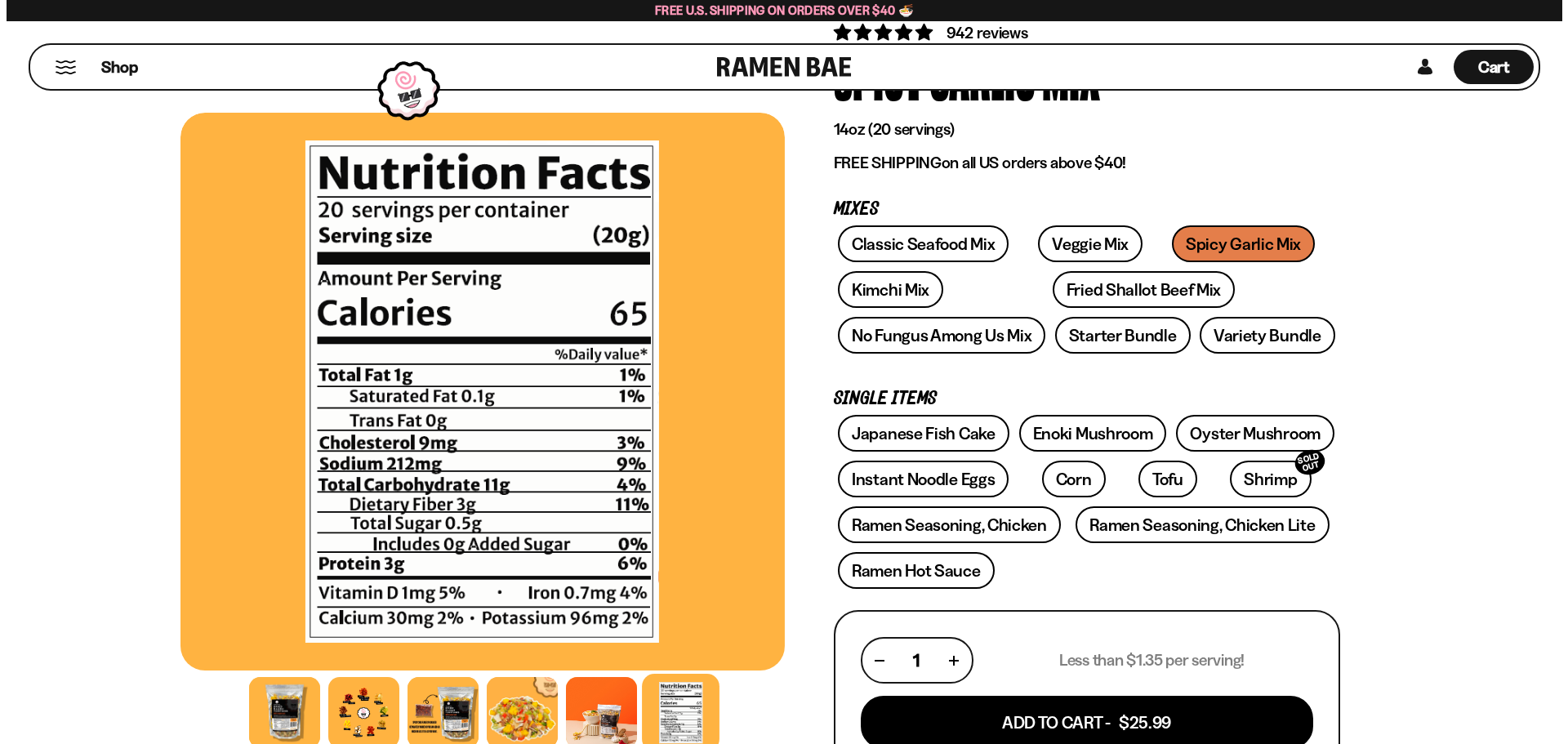
scroll to position [0, 0]
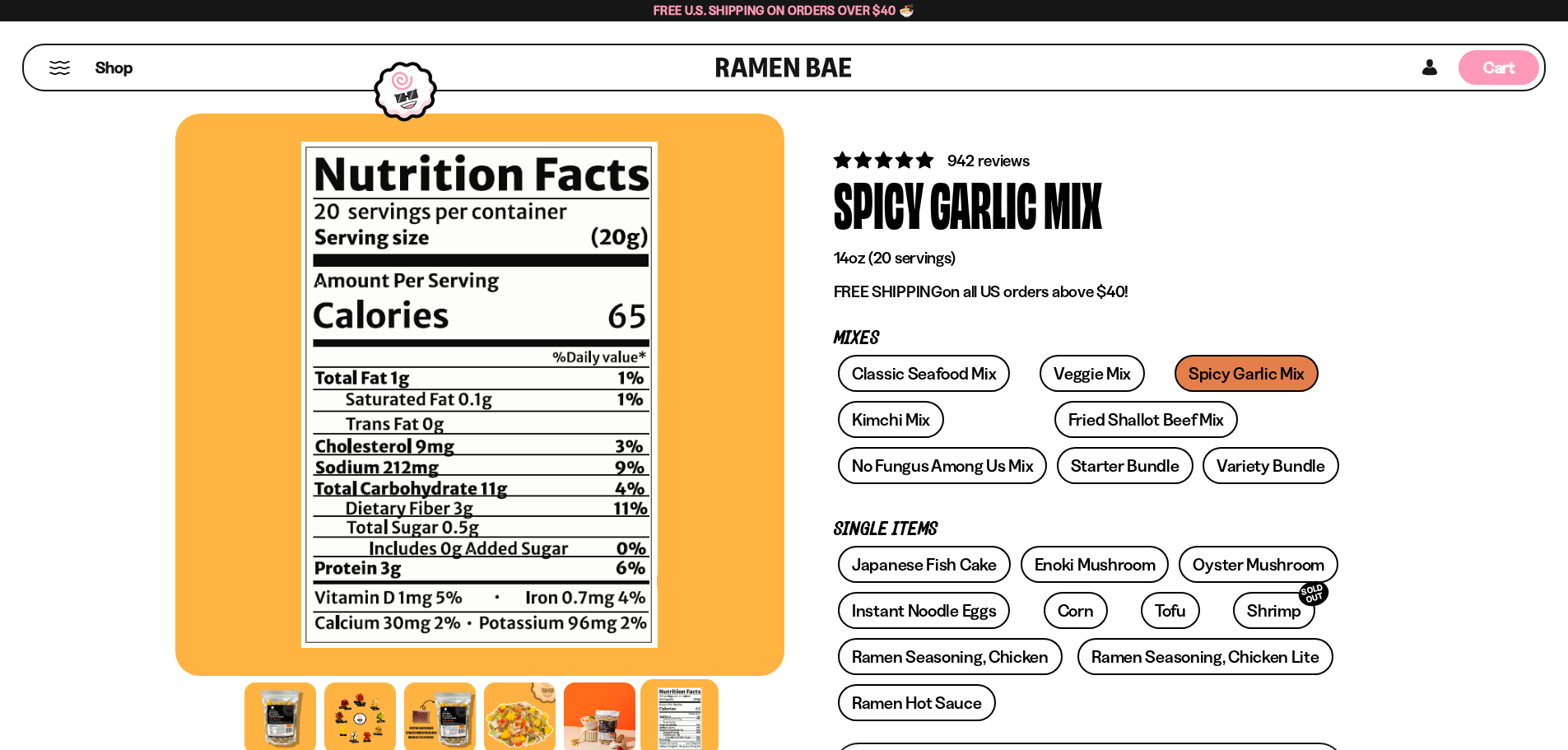
click at [1498, 69] on span "Cart" at bounding box center [1499, 67] width 32 height 19
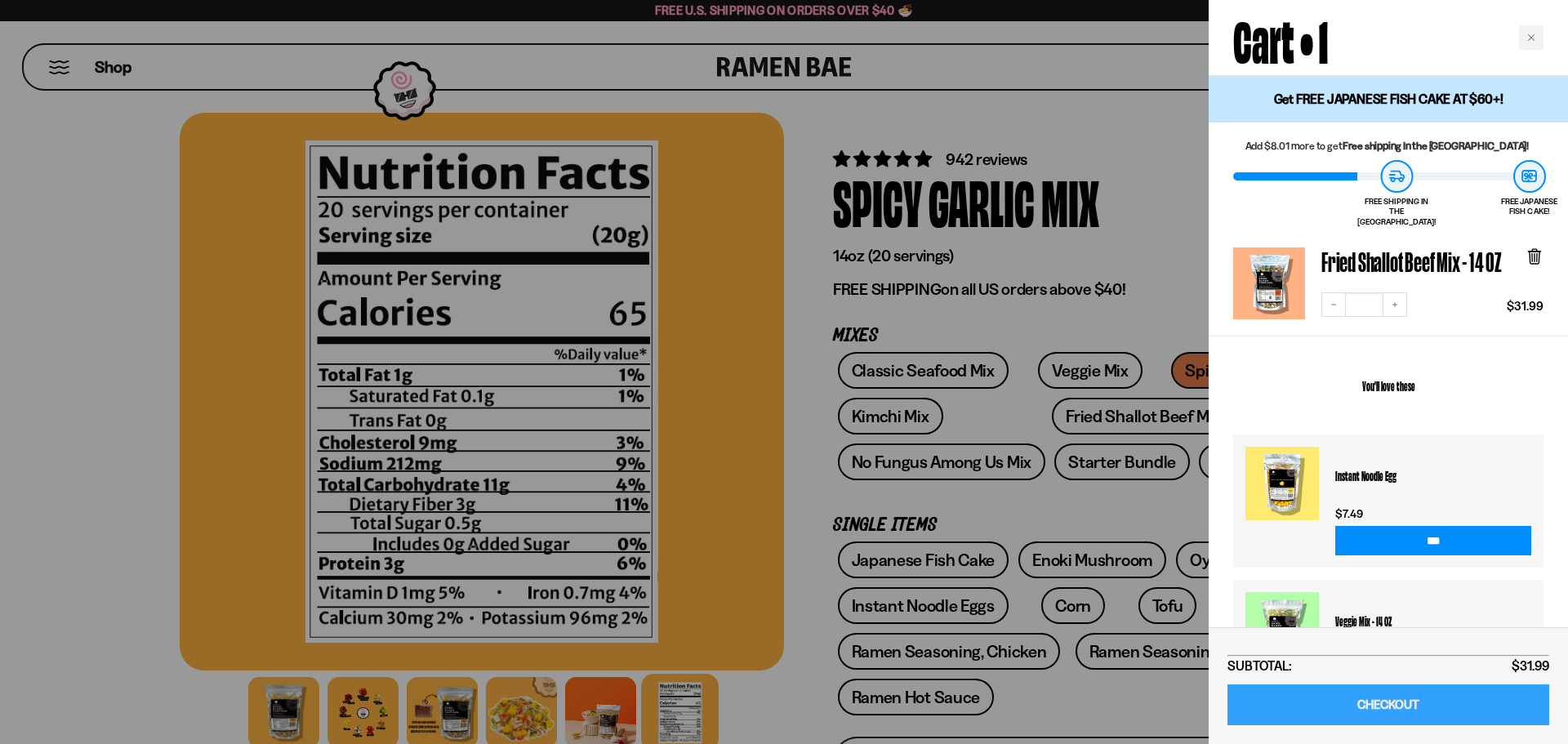
click at [1373, 705] on link "CHECKOUT" at bounding box center [1388, 705] width 322 height 42
